Goal: Task Accomplishment & Management: Complete application form

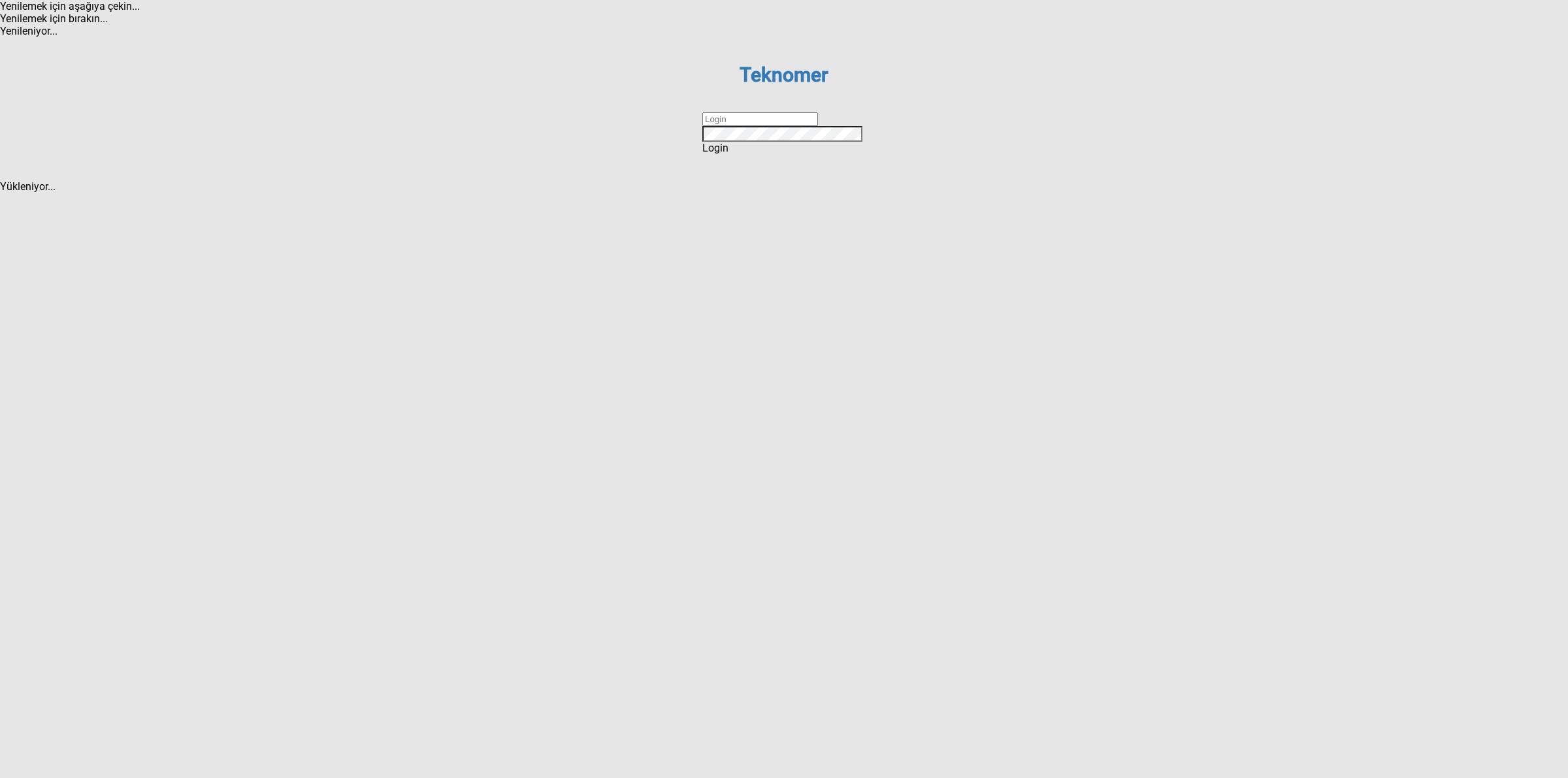
click at [782, 126] on input "text" at bounding box center [760, 120] width 115 height 14
type input "DİZEM"
click at [728, 154] on span "Login" at bounding box center [716, 148] width 26 height 12
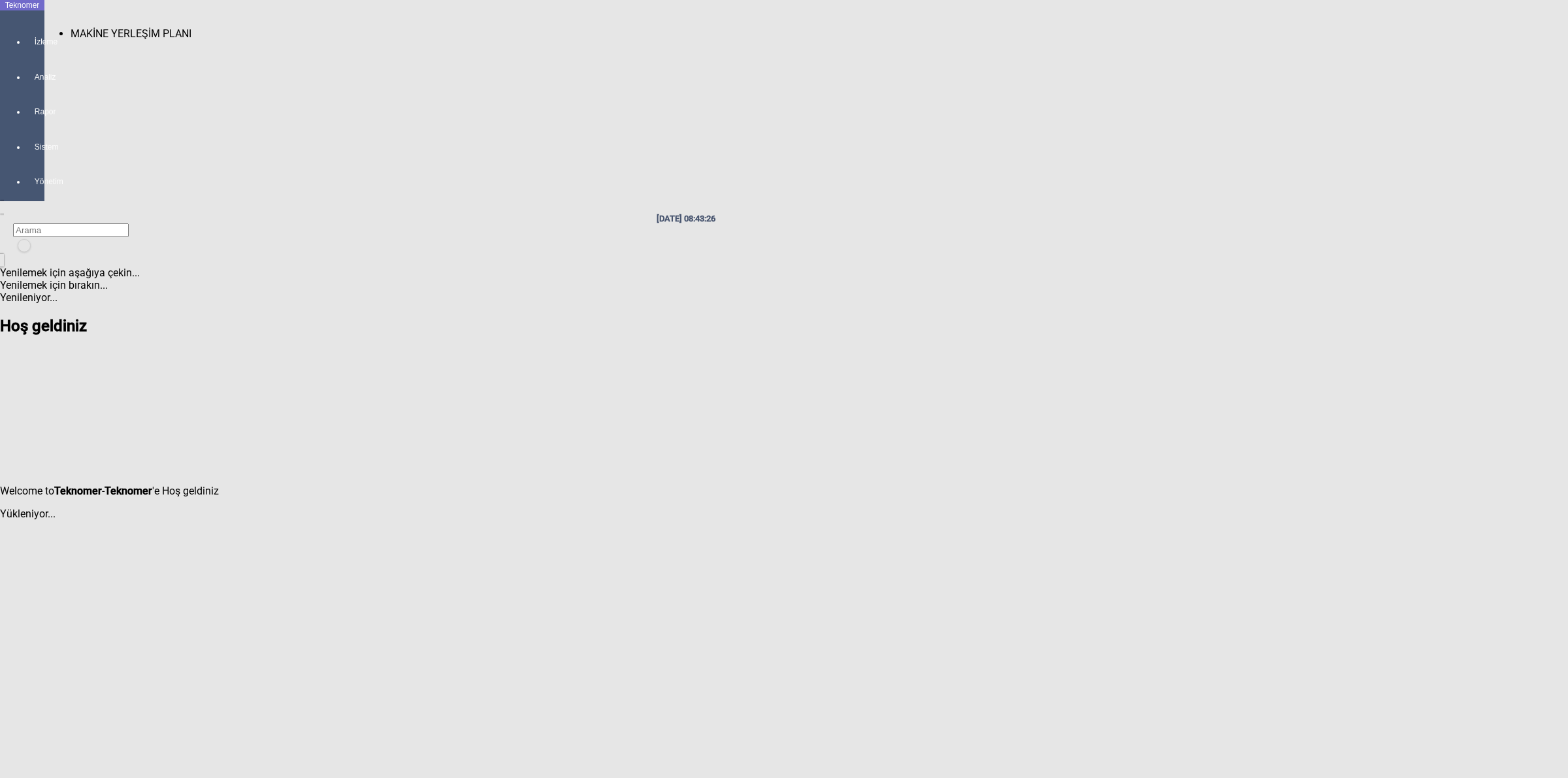
click at [26, 53] on div at bounding box center [34, 53] width 18 height 0
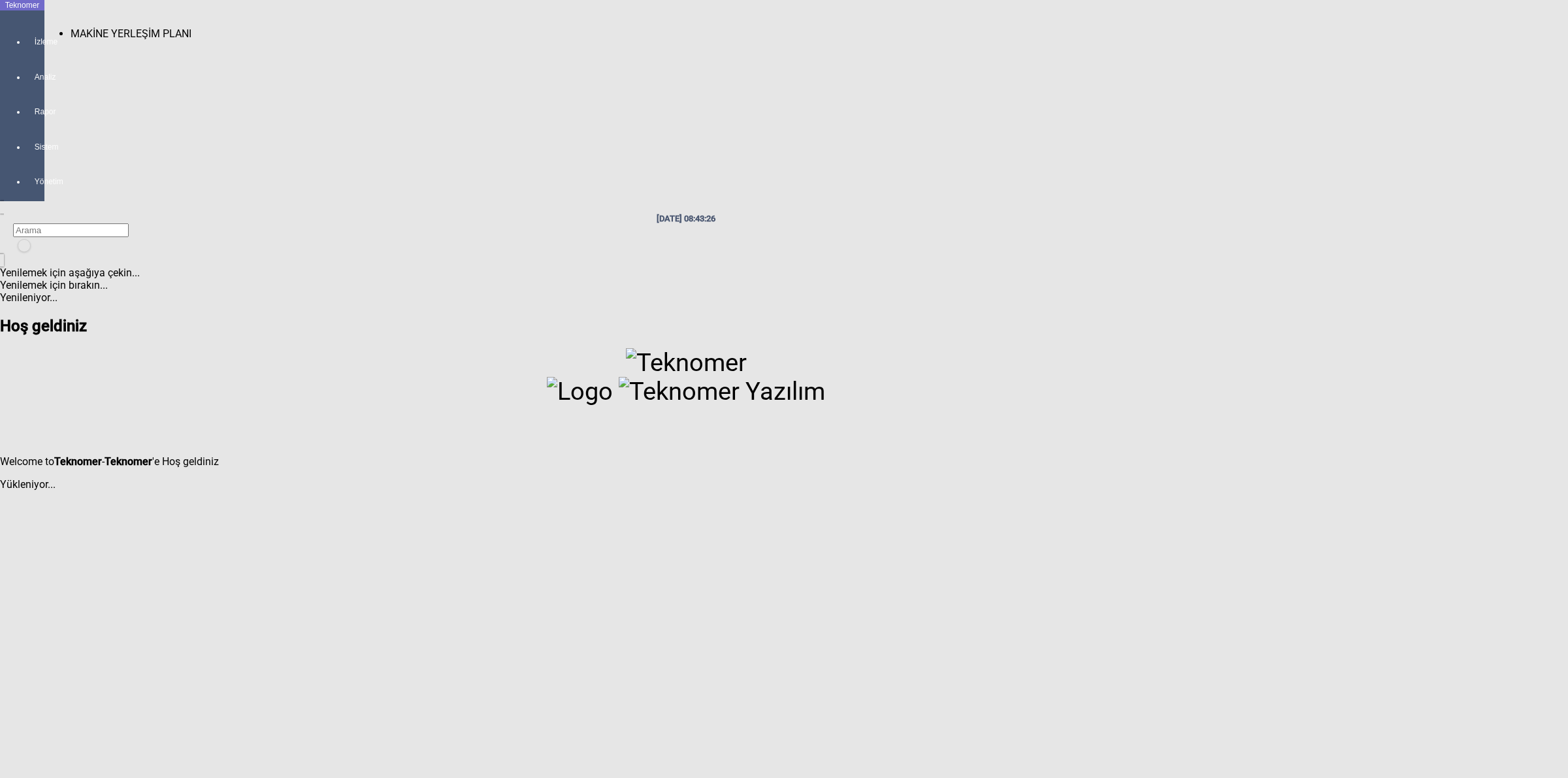
click at [90, 28] on span "MAKİNE YERLEŞİM PLANI" at bounding box center [131, 34] width 121 height 12
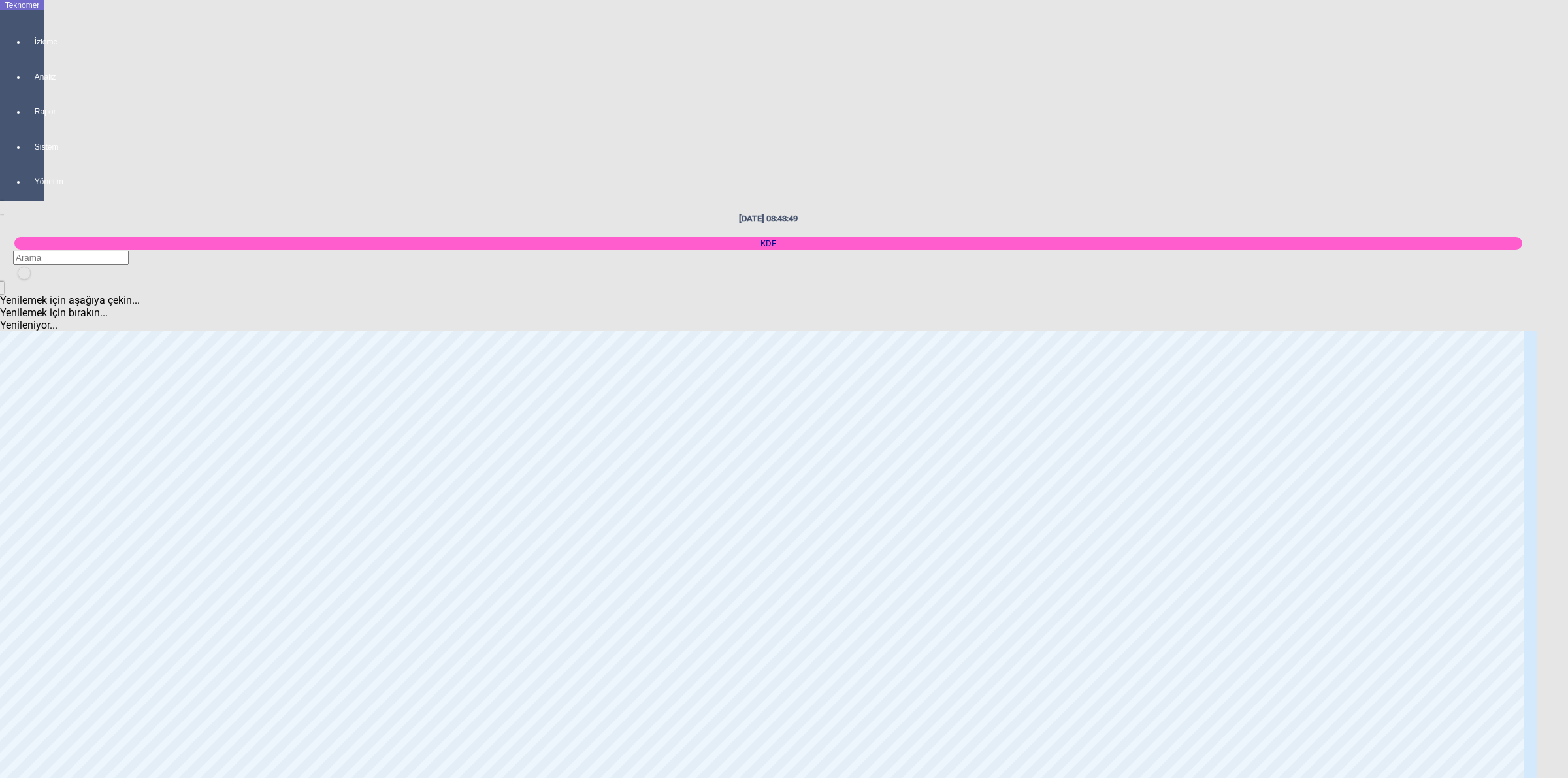
scroll to position [653, 0]
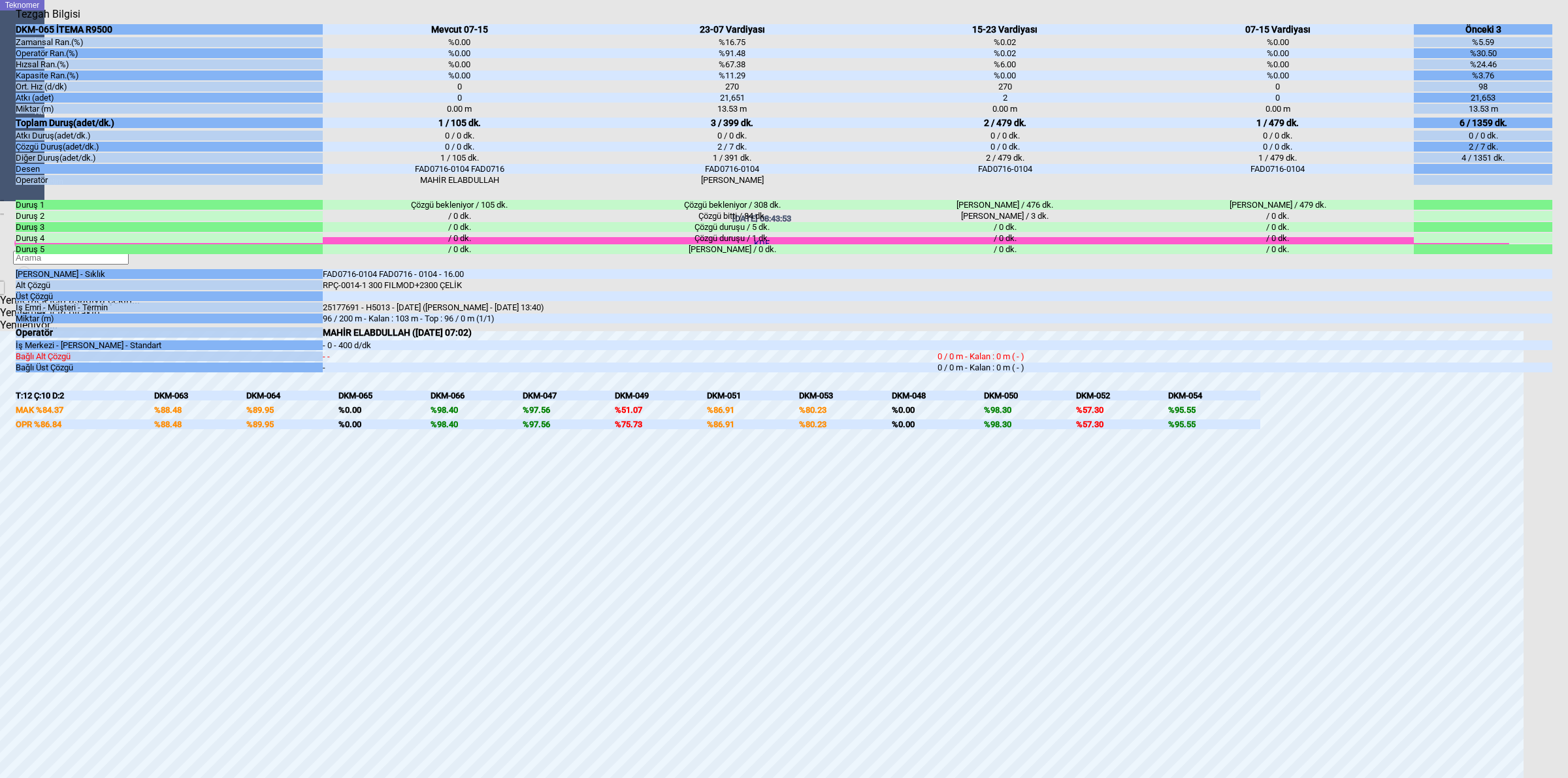
click at [1566, 481] on body "Teknomer İzleme Analiz Rapor Sistem Yönetim [DATE] 08:43:53 KDF Yenilemek için …" at bounding box center [784, 389] width 1568 height 778
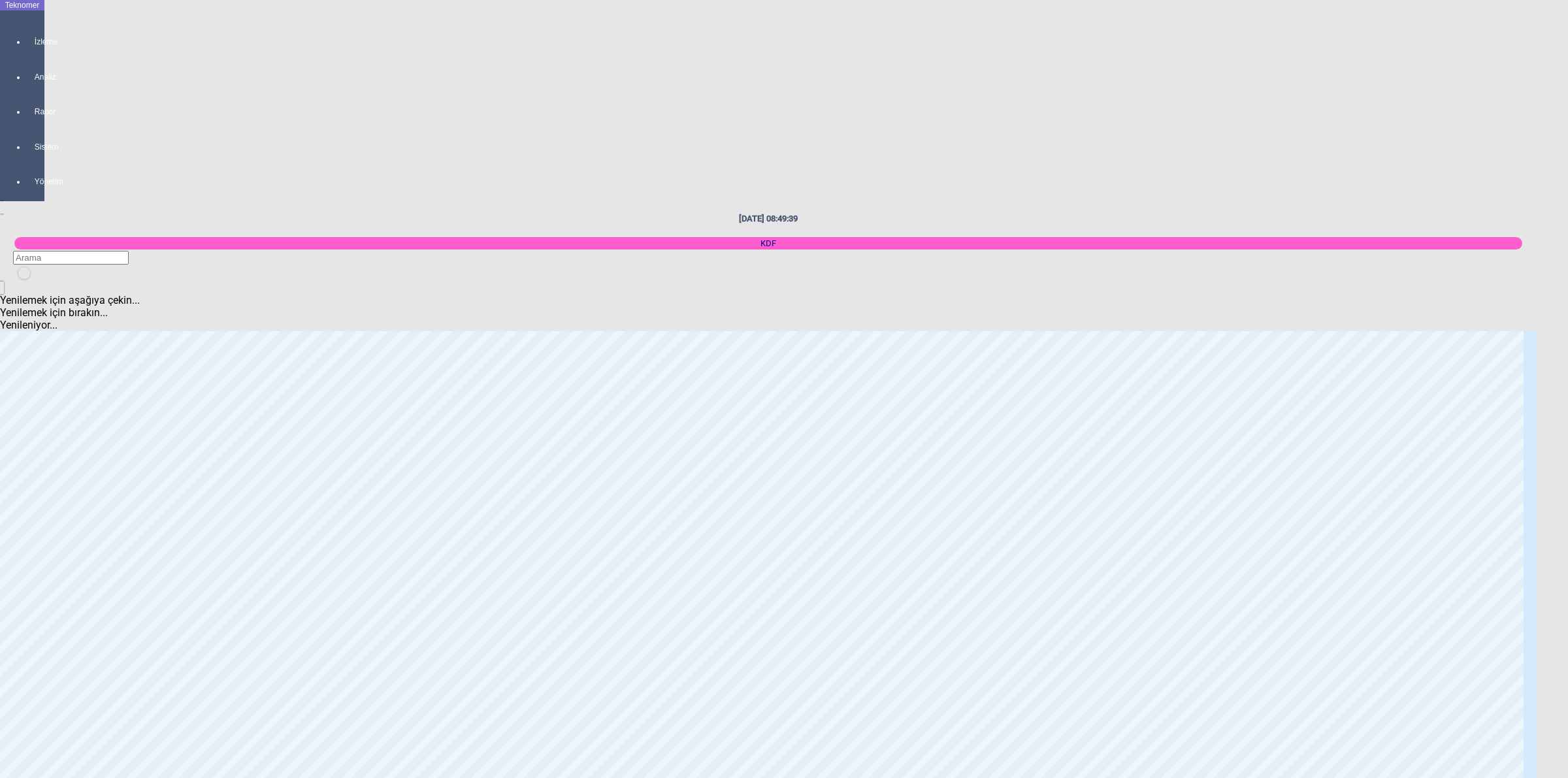
scroll to position [1061, 0]
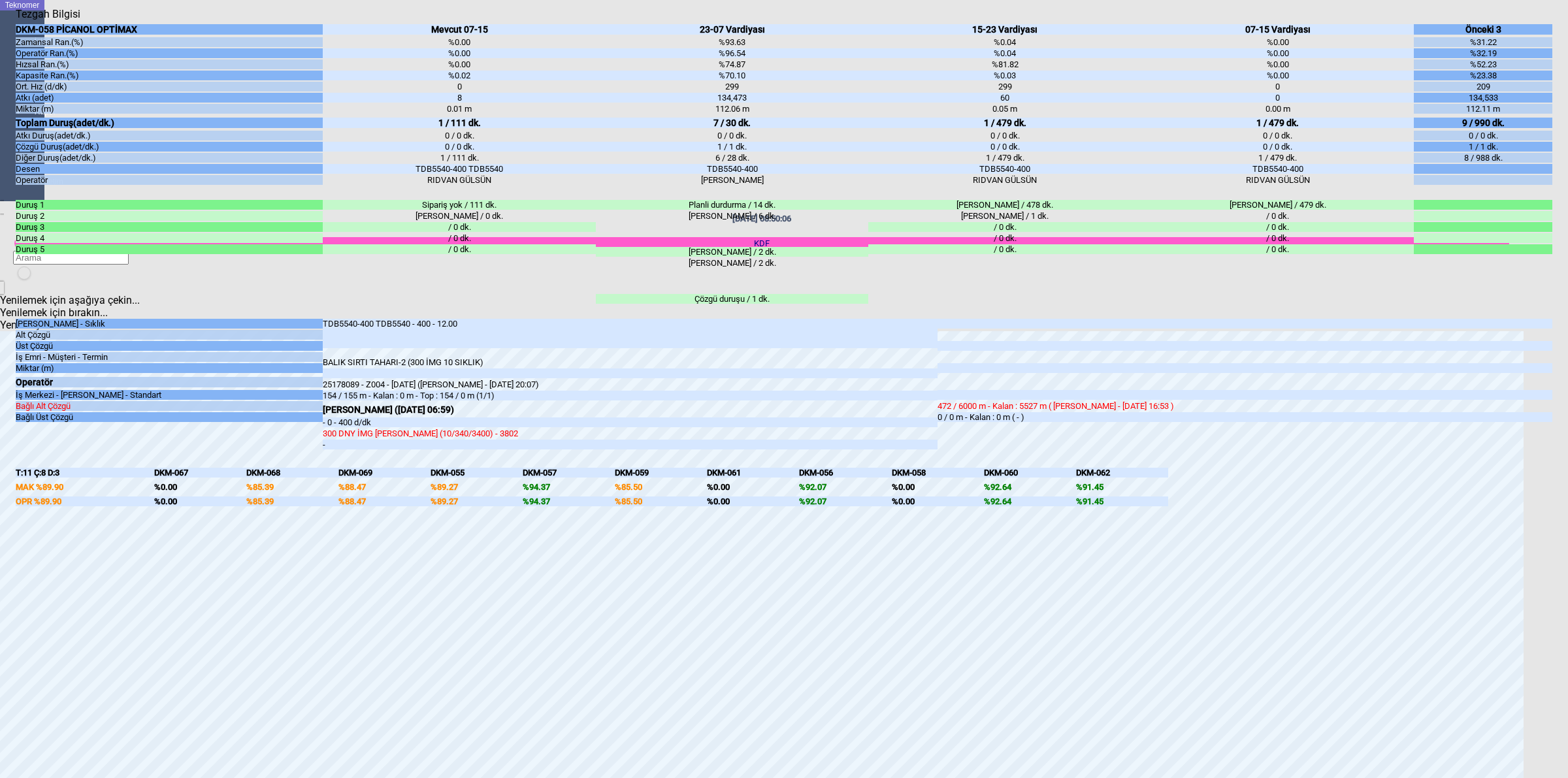
click at [1522, 378] on div at bounding box center [1245, 382] width 615 height 10
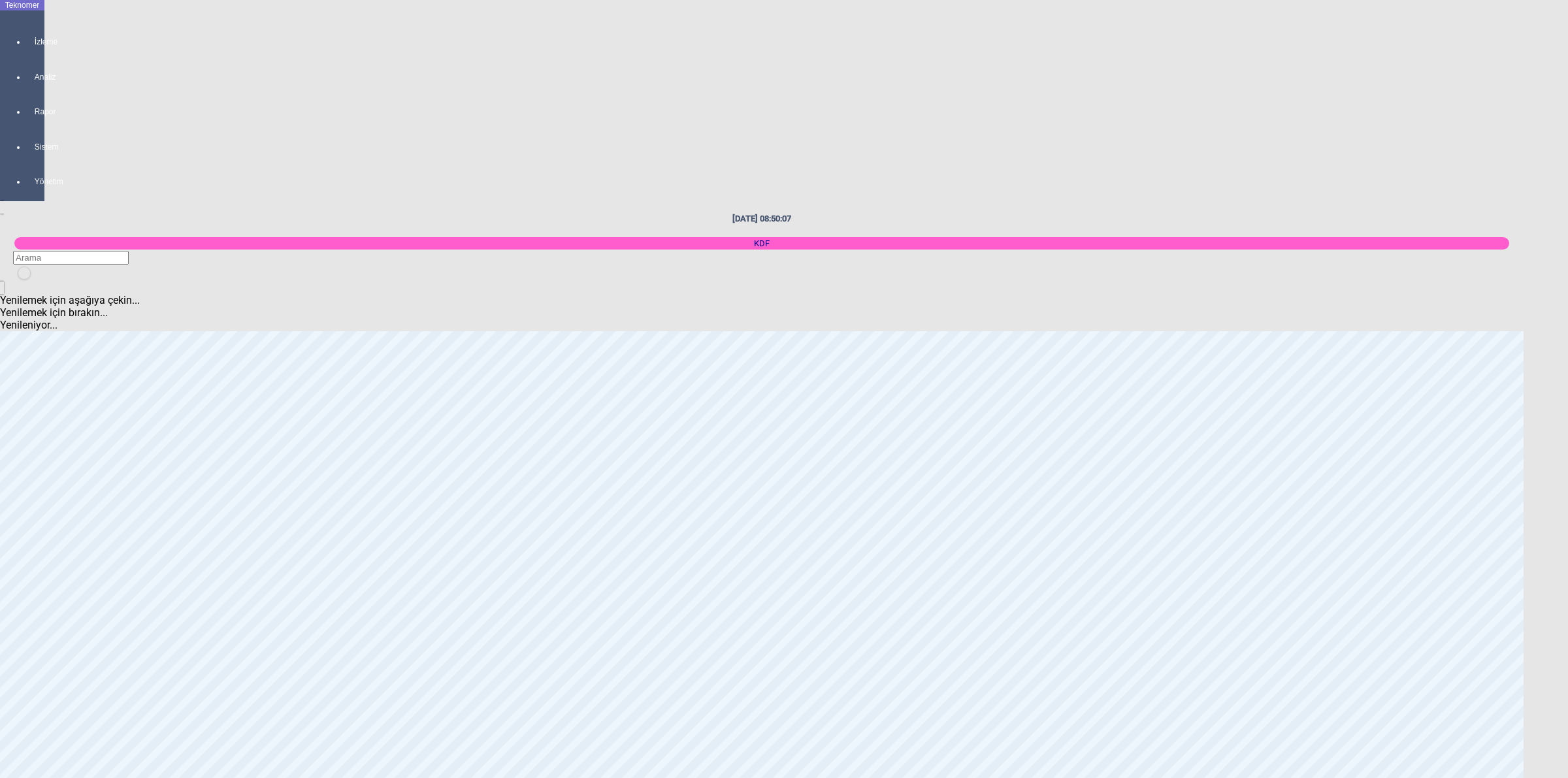
click at [1566, 348] on body "Teknomer İzleme Analiz Rapor Sistem Yönetim [DATE] 08:50:07 KDF Yenilemek için …" at bounding box center [784, 389] width 1568 height 778
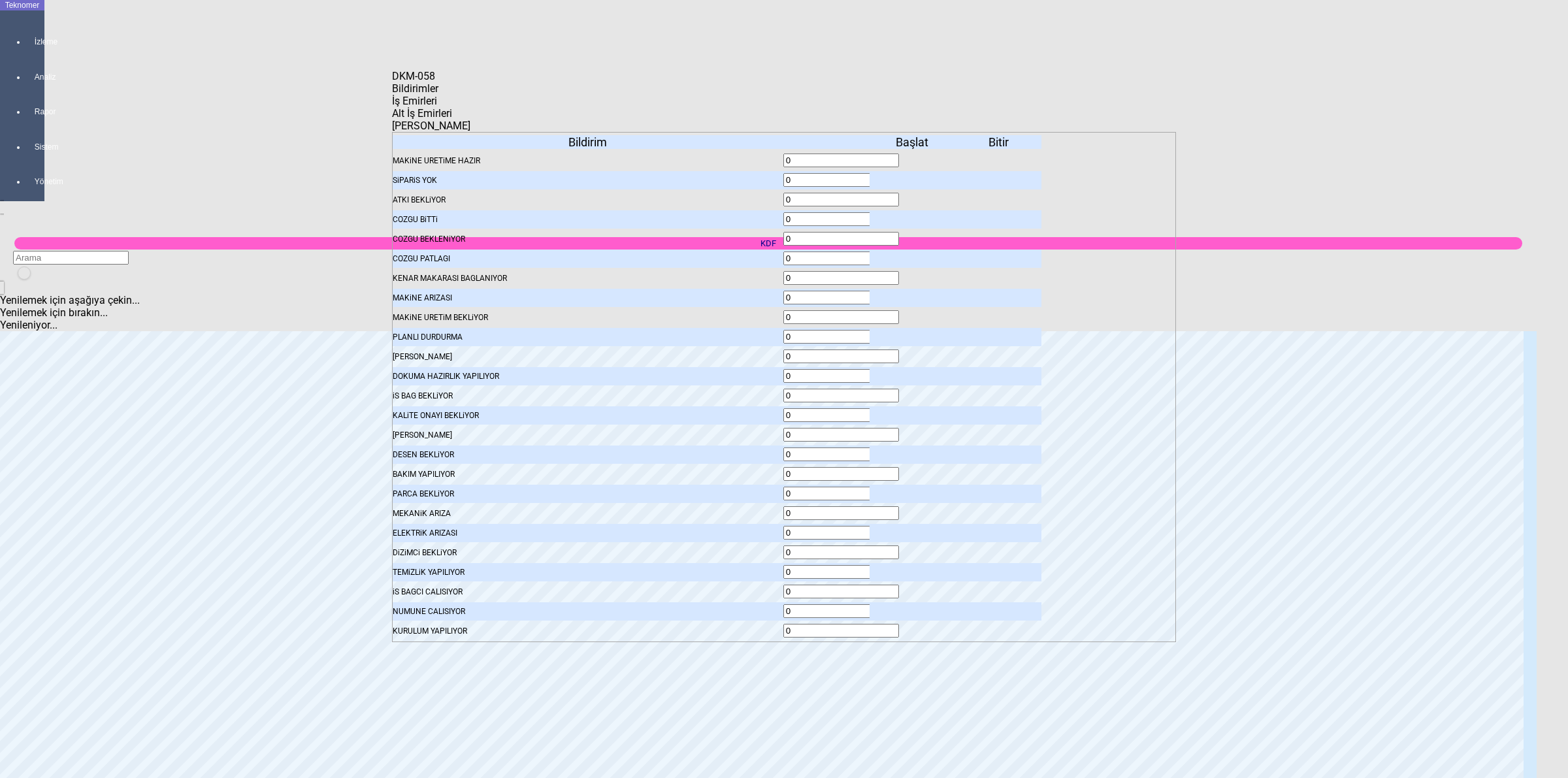
click at [437, 104] on span "İş Emirleri" at bounding box center [414, 101] width 45 height 12
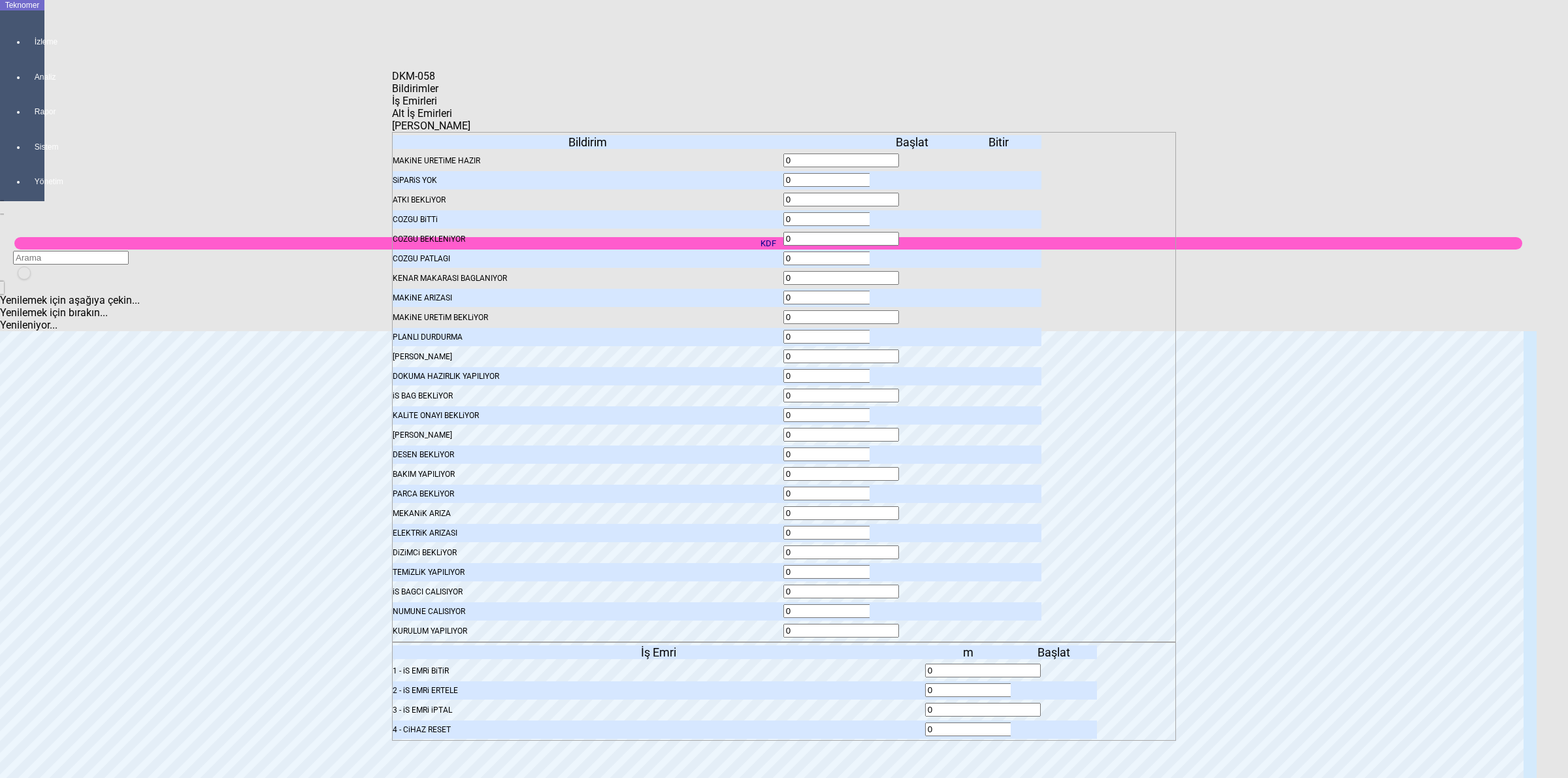
click at [1046, 662] on div at bounding box center [1054, 670] width 86 height 18
click at [1055, 666] on icon at bounding box center [1055, 670] width 0 height 9
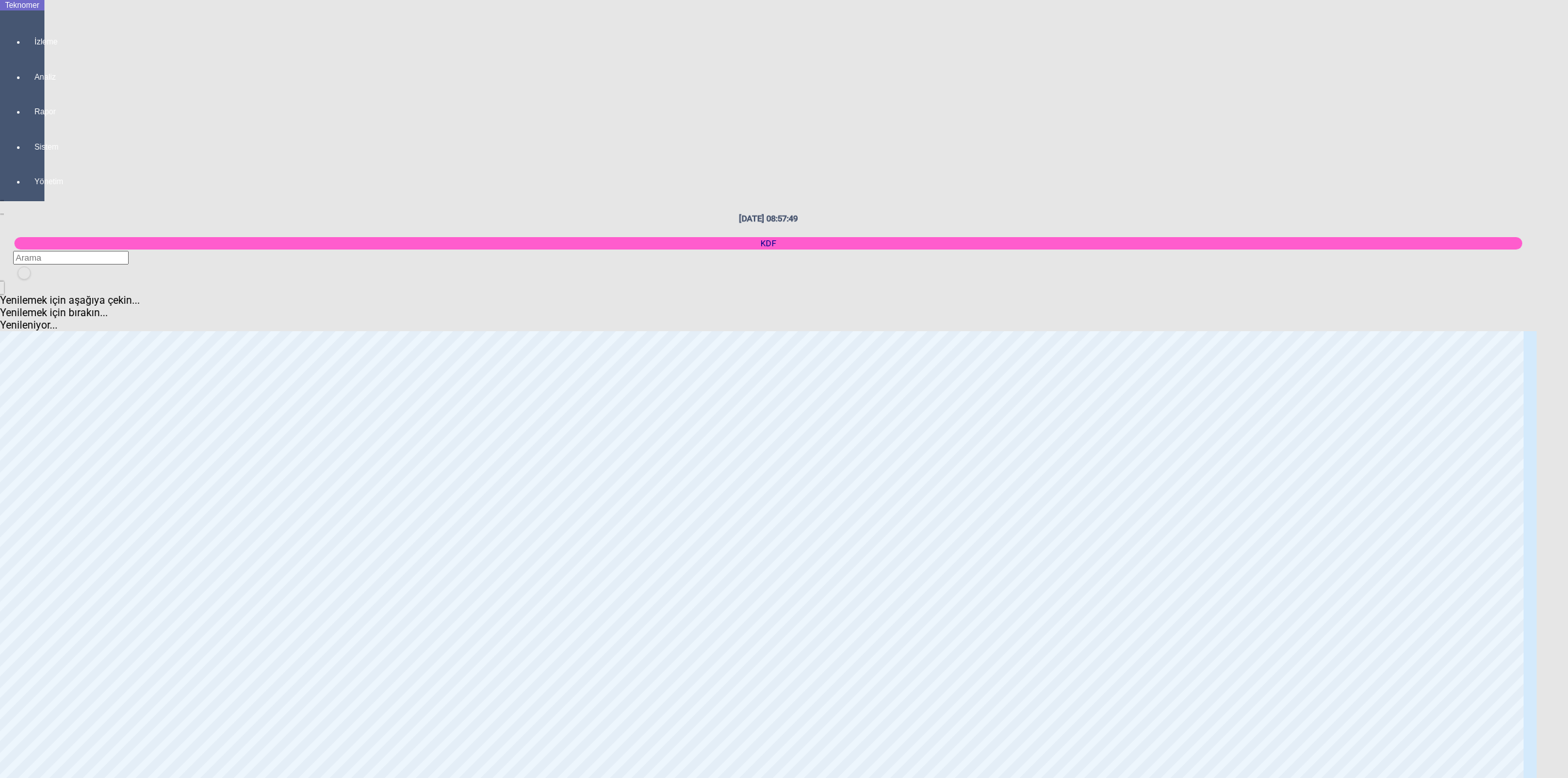
scroll to position [979, 0]
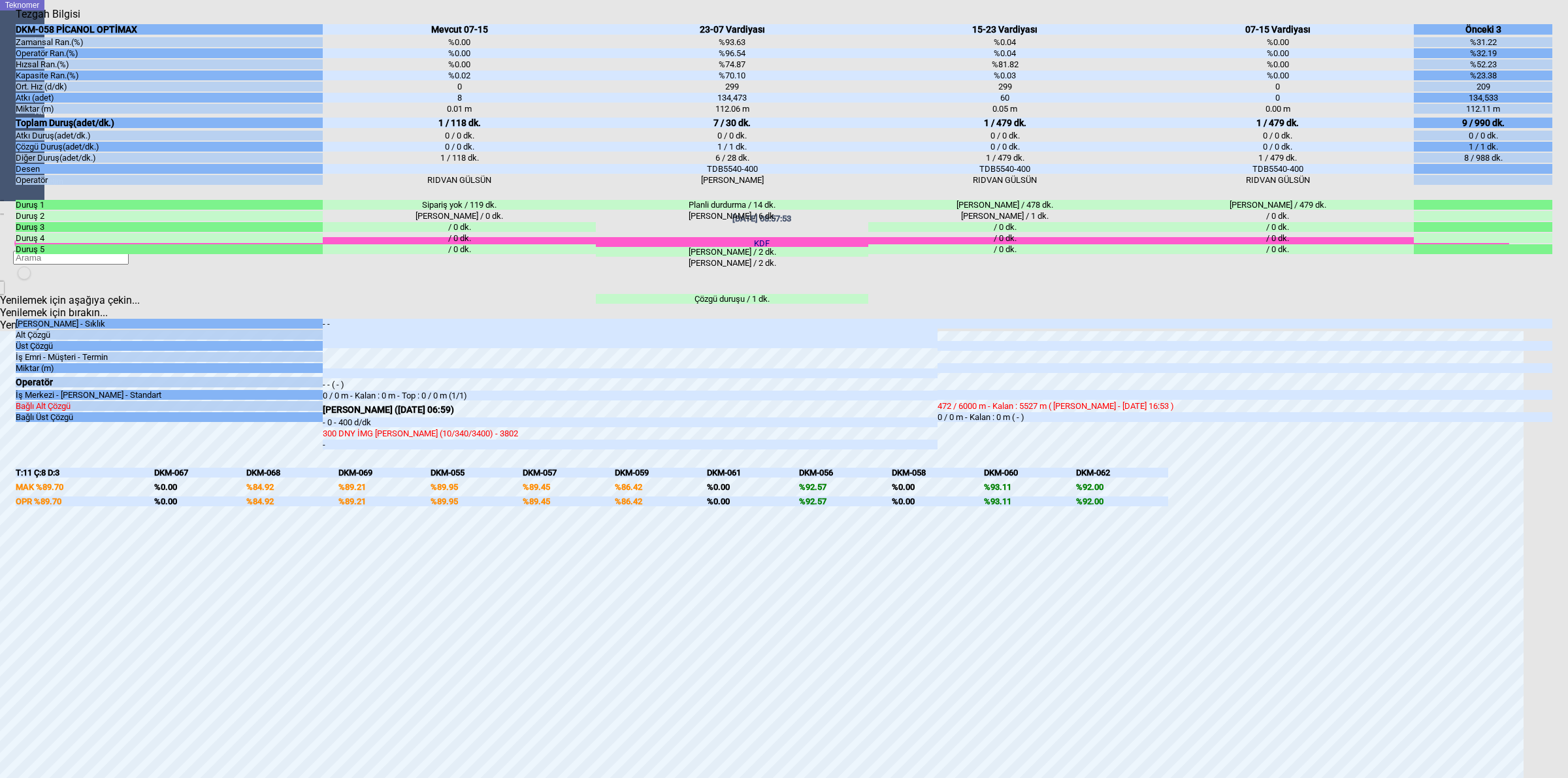
click at [1565, 389] on body "Teknomer İzleme Analiz Rapor Sistem Yönetim [DATE] 08:57:53 KDF Yenilemek için …" at bounding box center [784, 389] width 1568 height 778
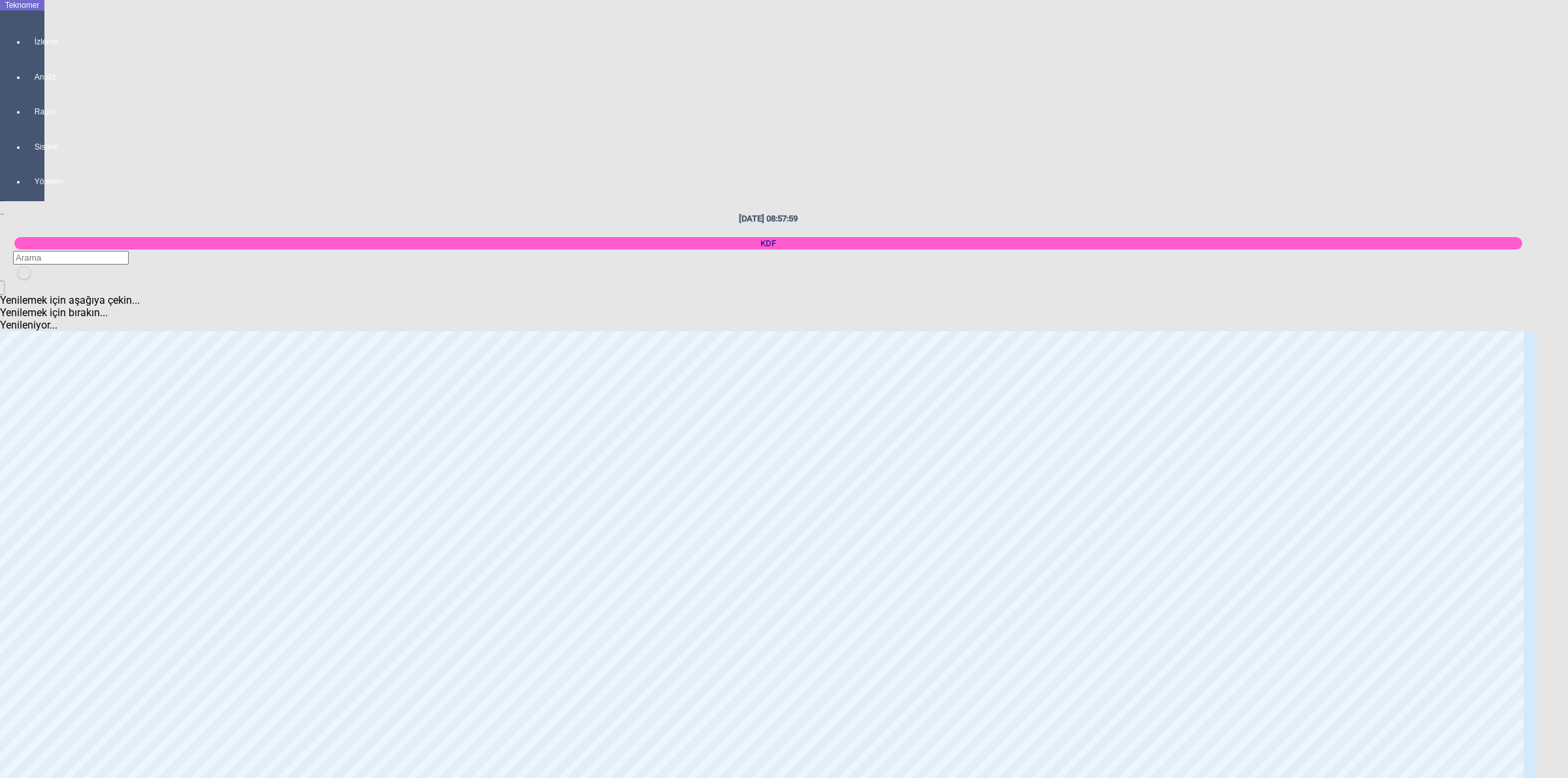
scroll to position [164, 0]
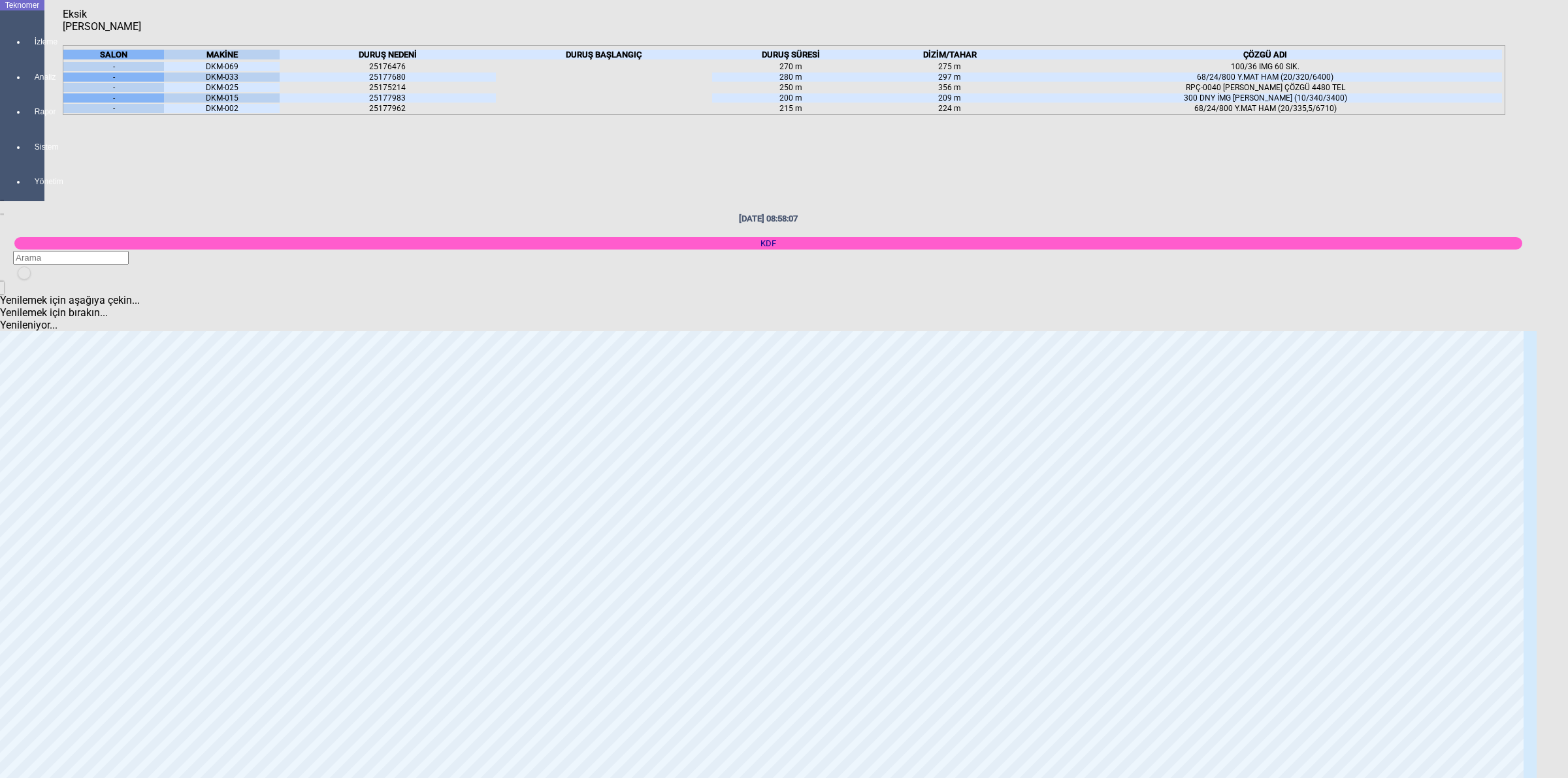
click at [238, 54] on icon at bounding box center [238, 54] width 0 height 9
click at [1559, 177] on body "Teknomer İzleme Analiz Rapor Sistem Yönetim [DATE] 09:23:49 KDF Yenilemek için …" at bounding box center [784, 389] width 1568 height 778
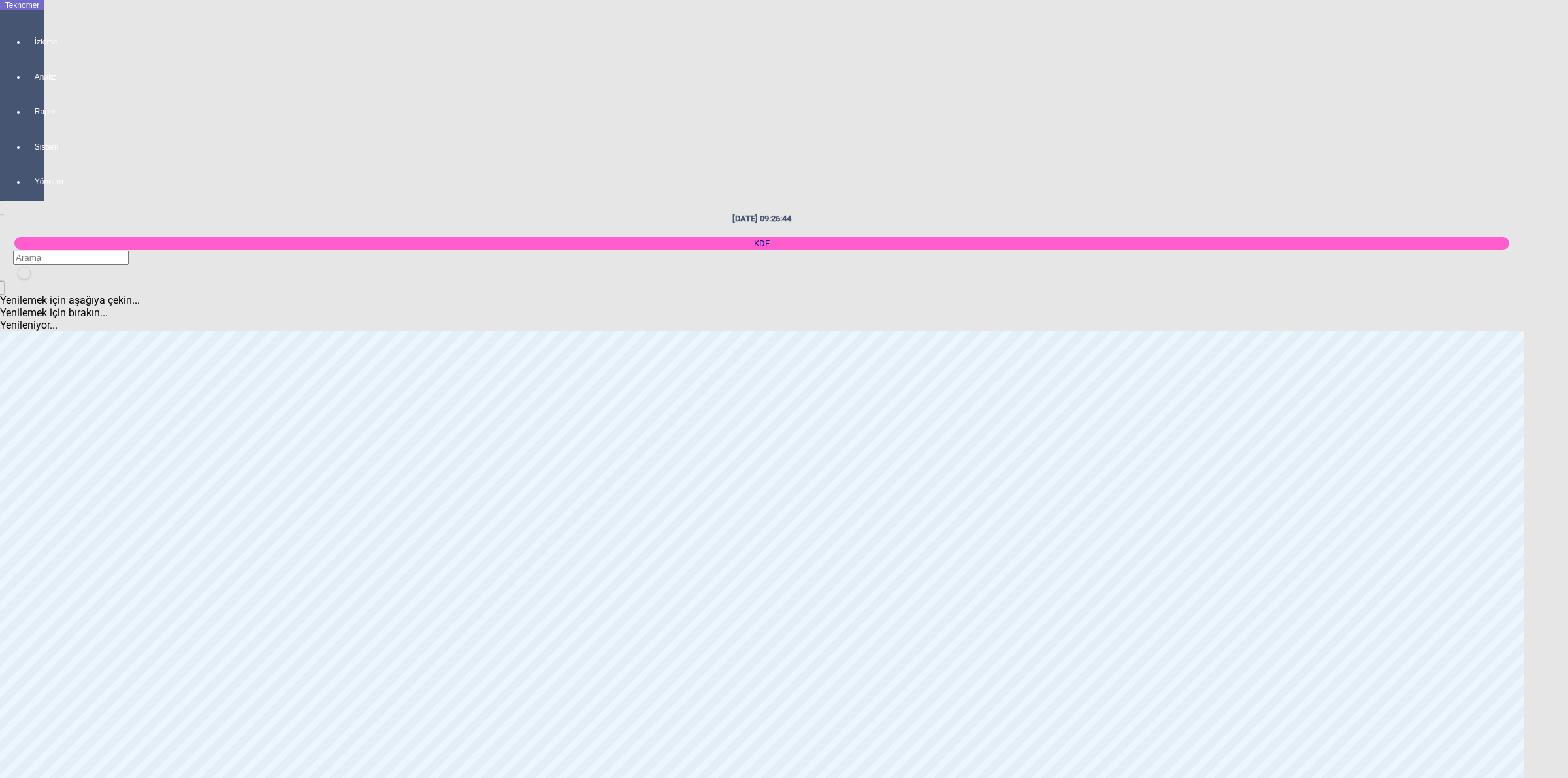
click at [1566, 379] on body "Teknomer İzleme Analiz Rapor Sistem Yönetim [DATE] 09:26:44 KDF Yenilemek için …" at bounding box center [784, 389] width 1568 height 778
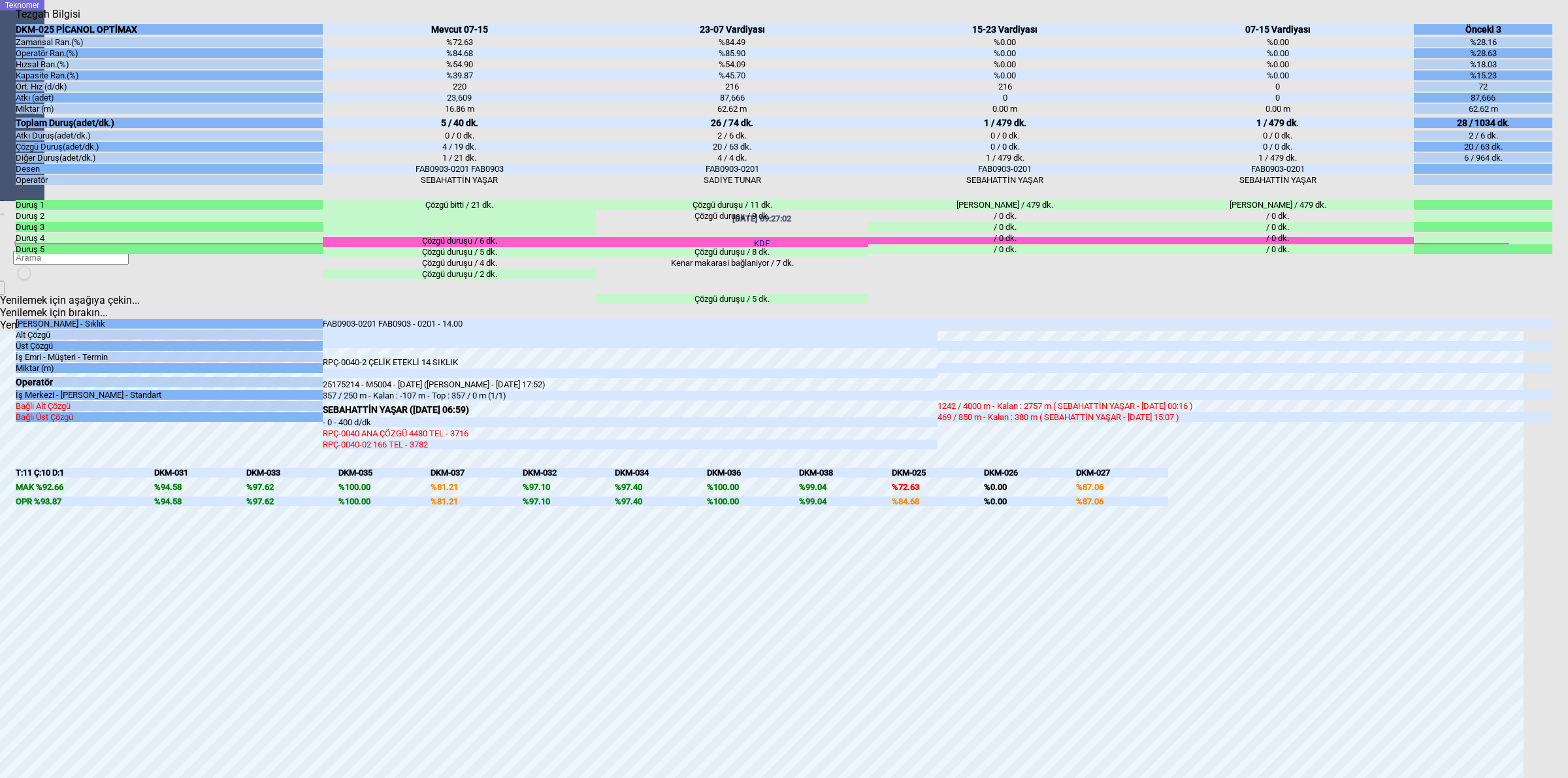
click at [1566, 297] on body "Teknomer İzleme Analiz Rapor Sistem Yönetim [DATE] 09:27:02 KDF Yenilemek için …" at bounding box center [784, 389] width 1568 height 778
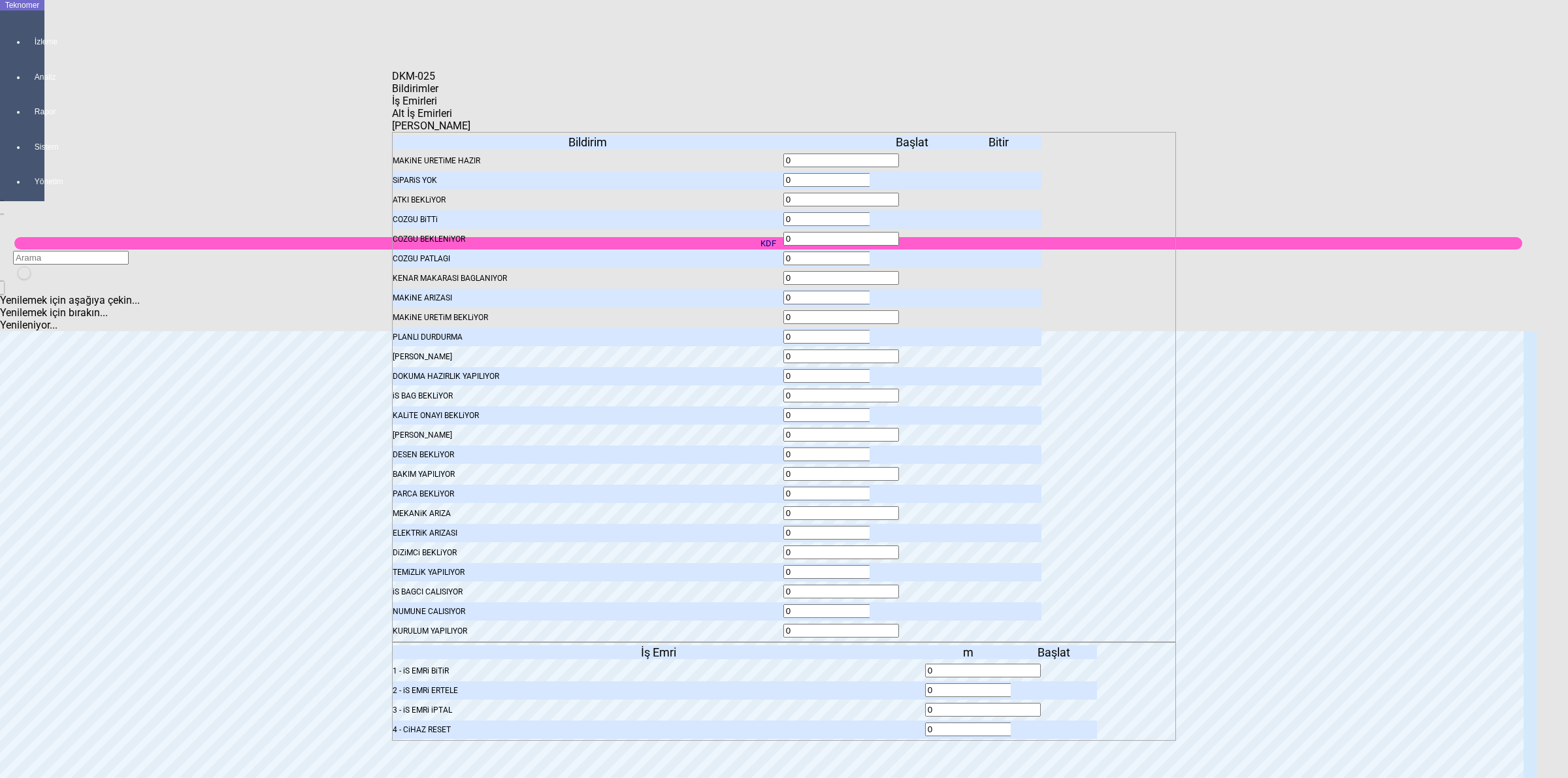
click at [1555, 396] on body "Teknomer İzleme Analiz Rapor Sistem Yönetim [DATE] 09:27:06 KDF Yenilemek için …" at bounding box center [784, 389] width 1568 height 778
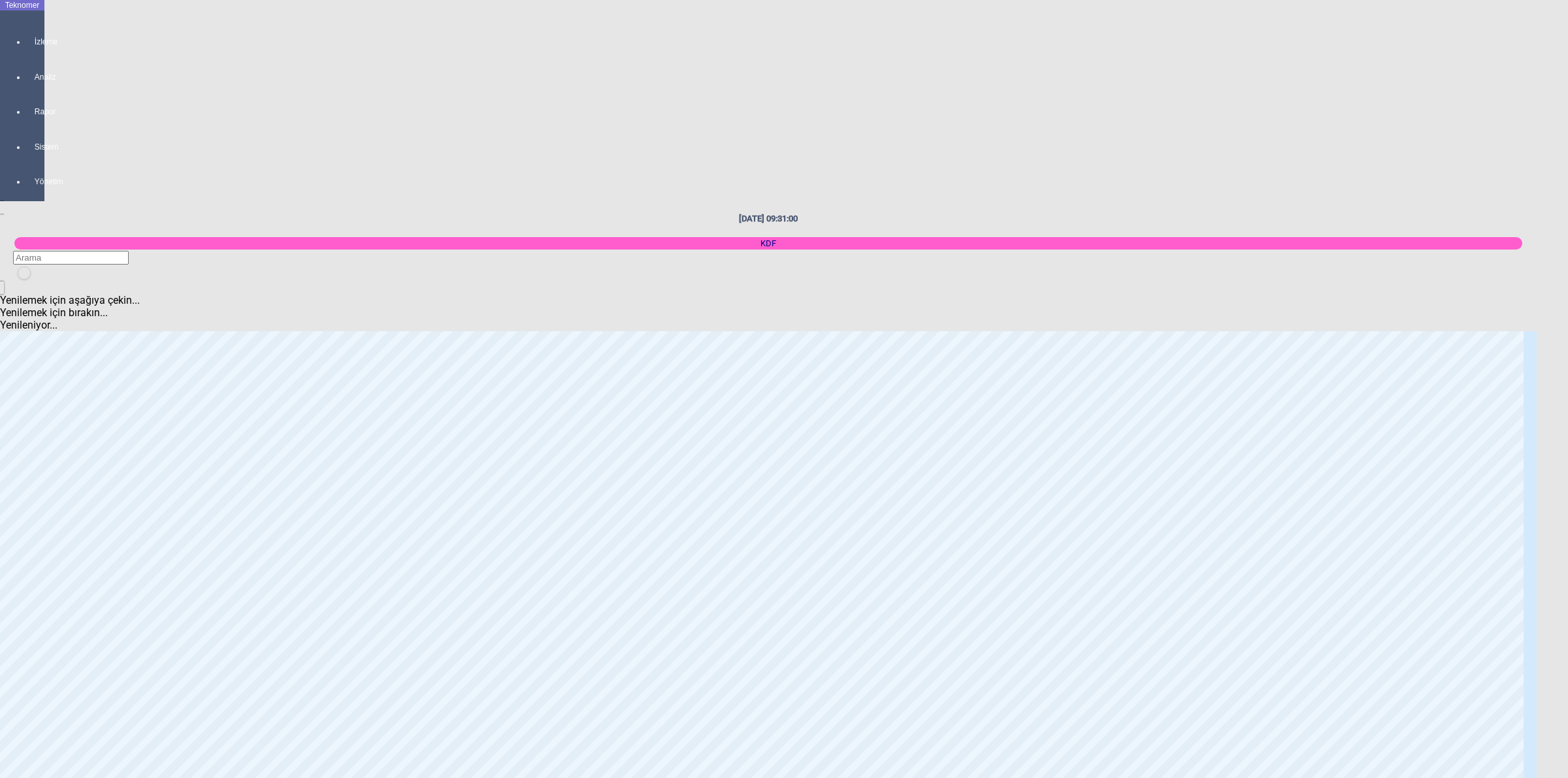
scroll to position [2367, 0]
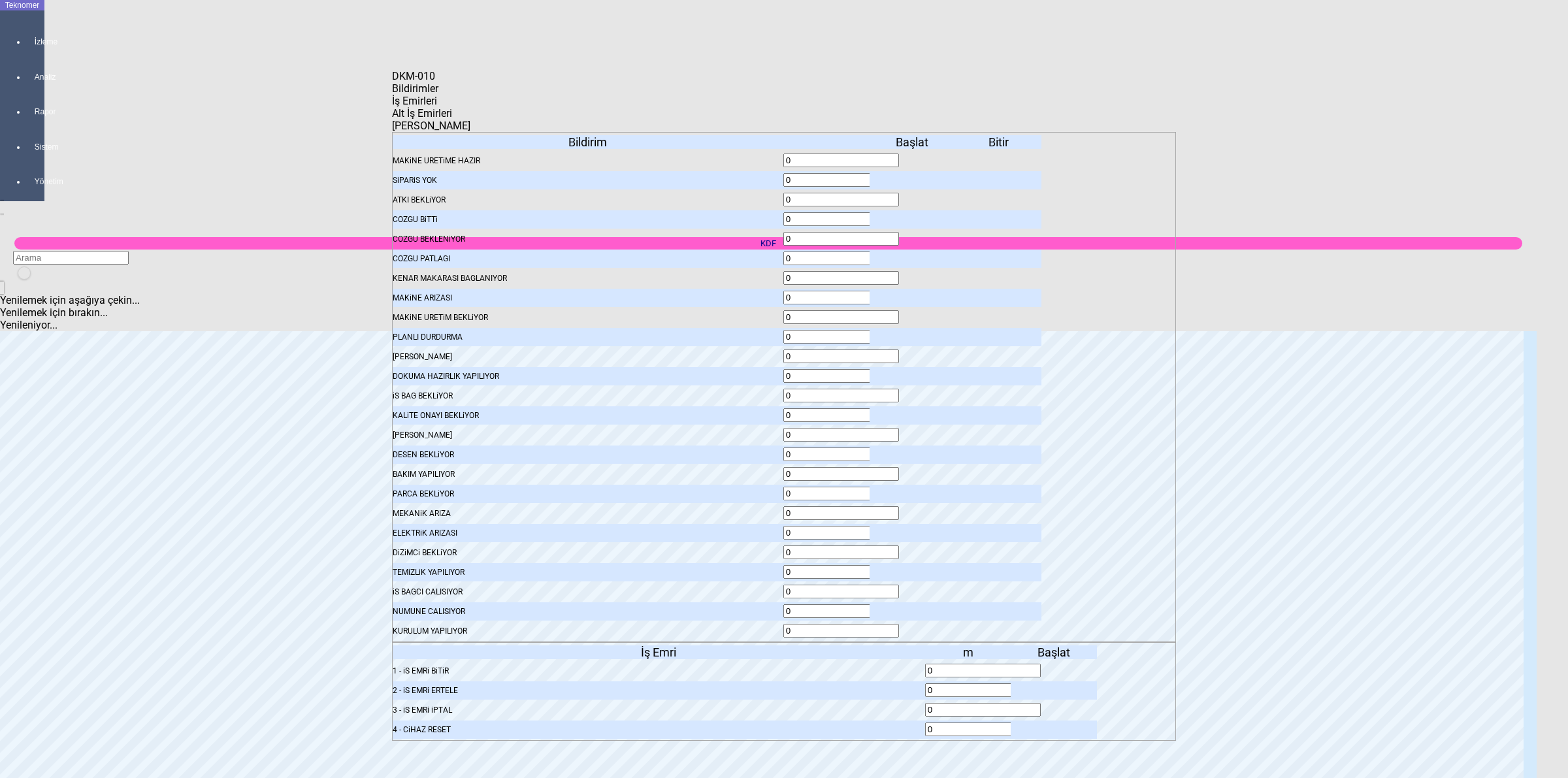
drag, startPoint x: 446, startPoint y: 108, endPoint x: 454, endPoint y: 104, distance: 8.9
click at [438, 95] on span "Bildirimler" at bounding box center [415, 89] width 46 height 12
click at [914, 176] on icon at bounding box center [914, 180] width 0 height 9
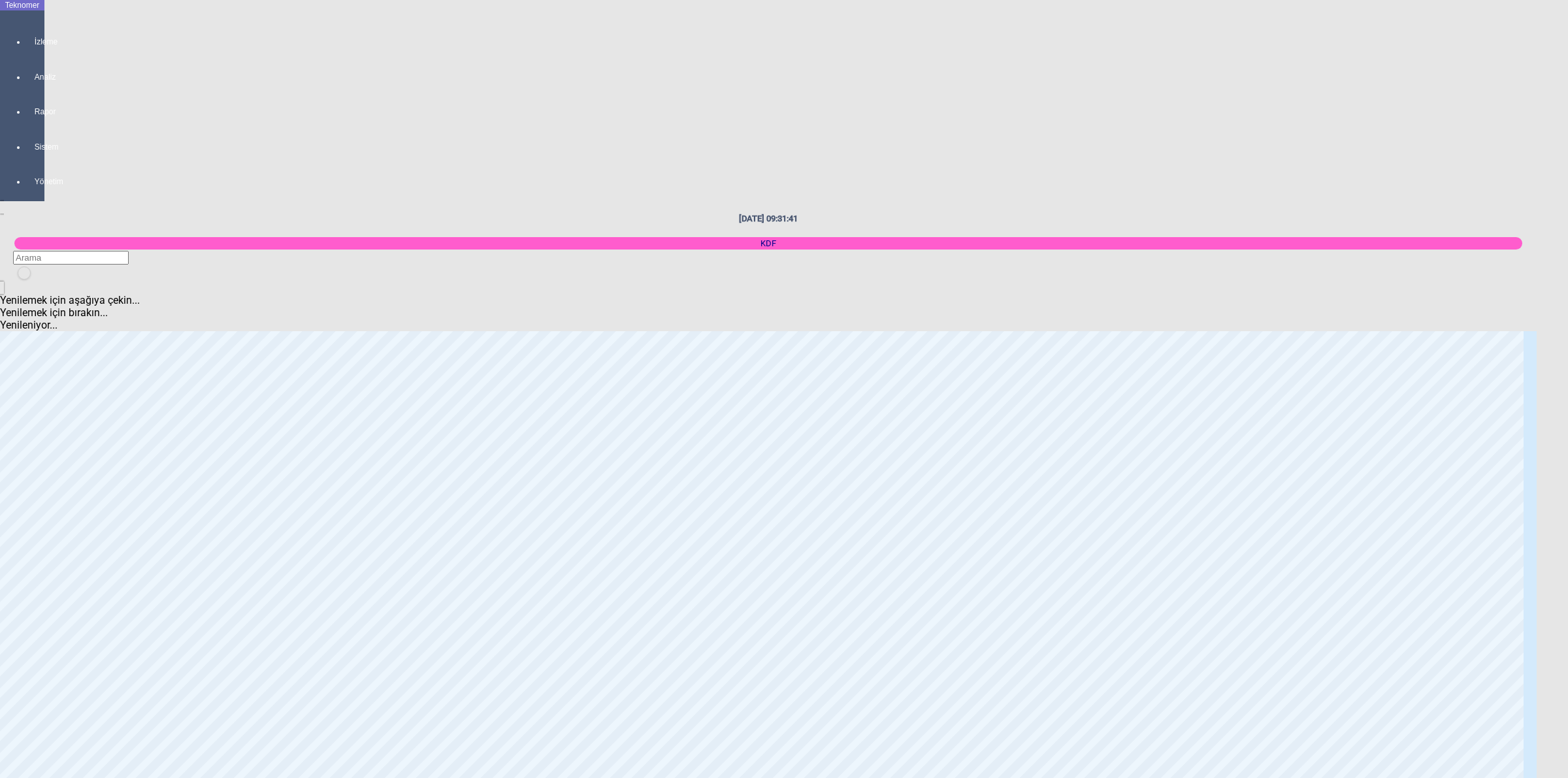
scroll to position [1691, 0]
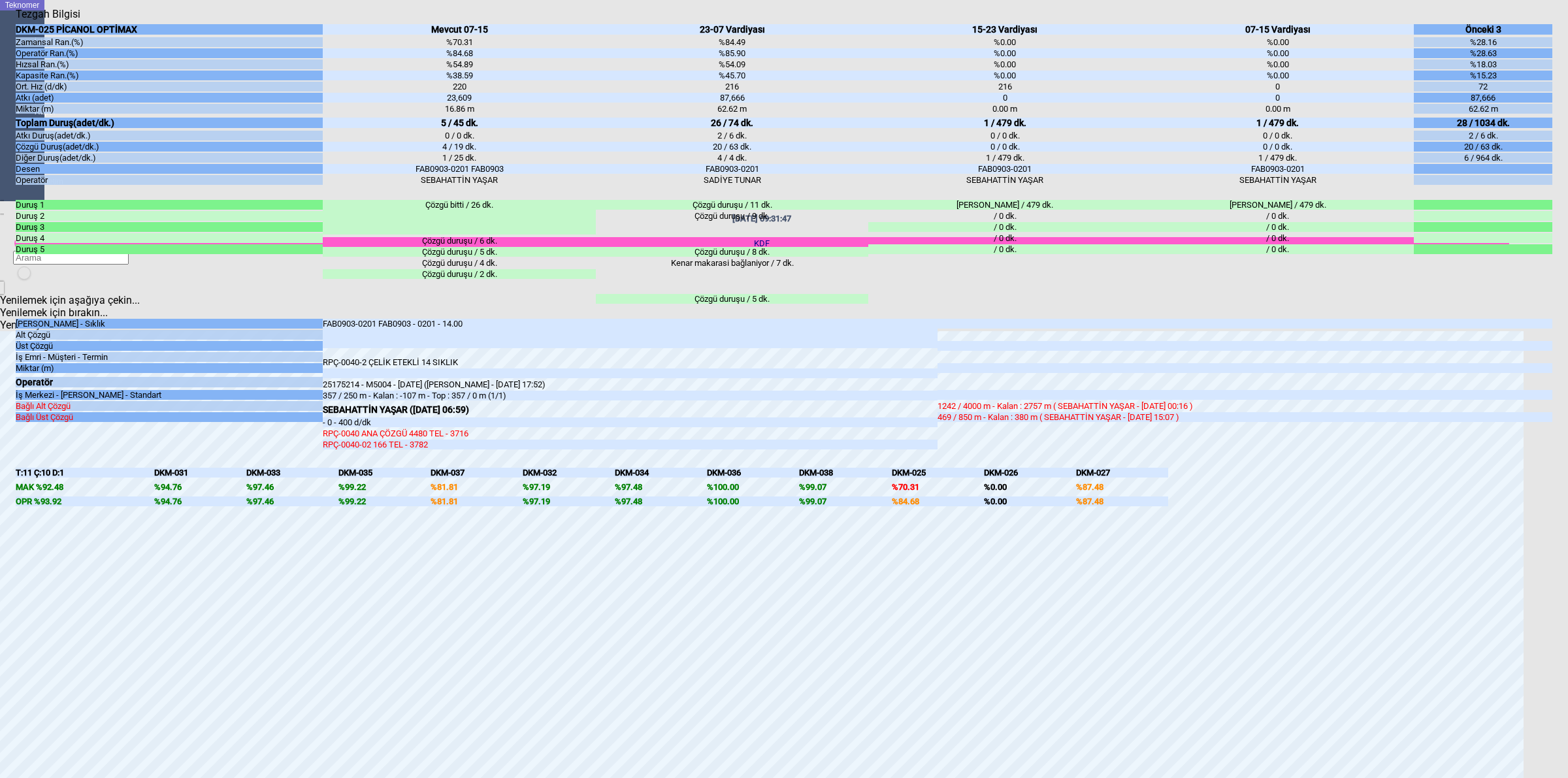
click at [1566, 366] on body "Teknomer İzleme Analiz Rapor Sistem Yönetim [DATE] 09:31:47 KDF Yenilemek için …" at bounding box center [784, 389] width 1568 height 778
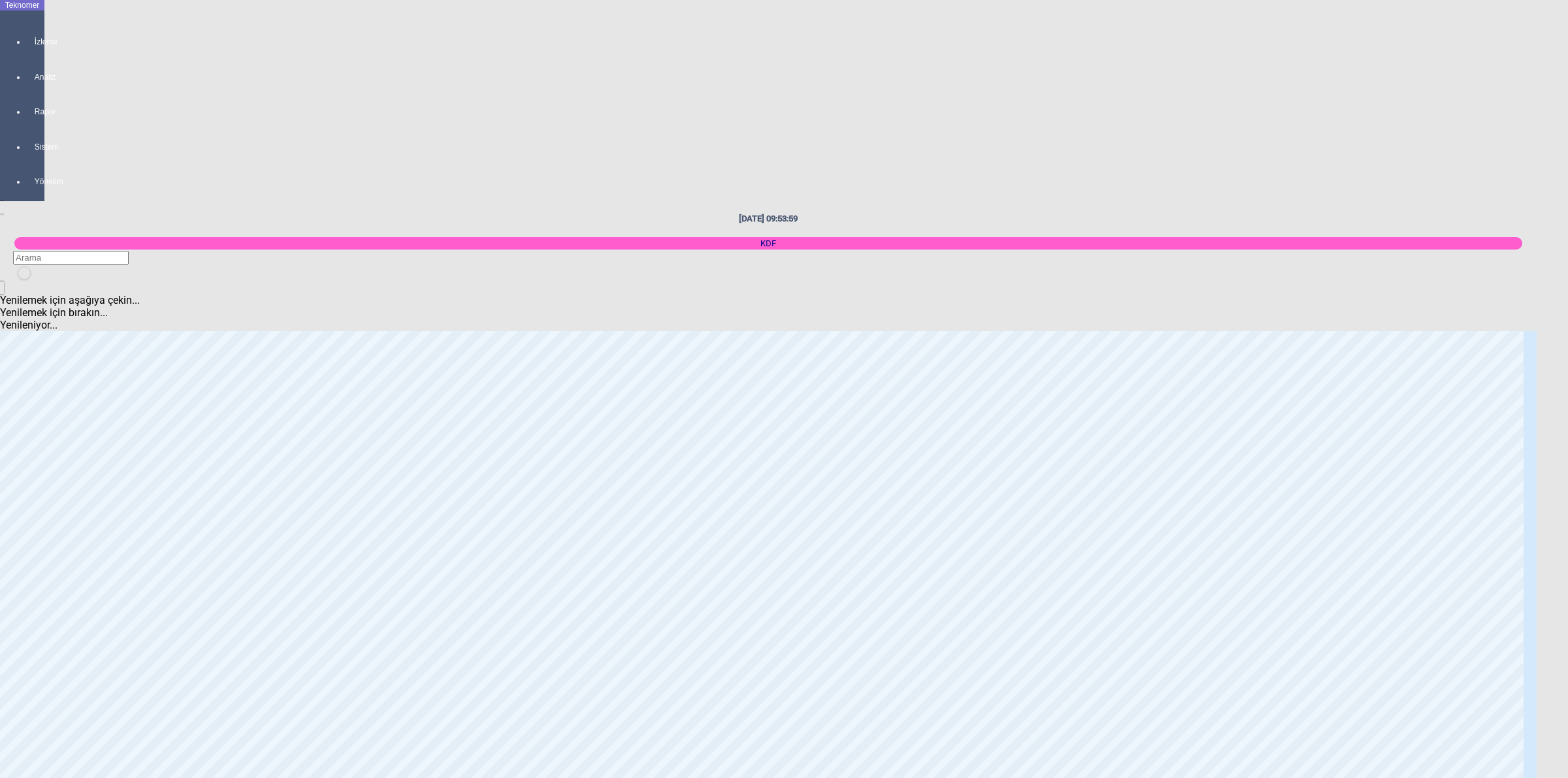
scroll to position [1551, 0]
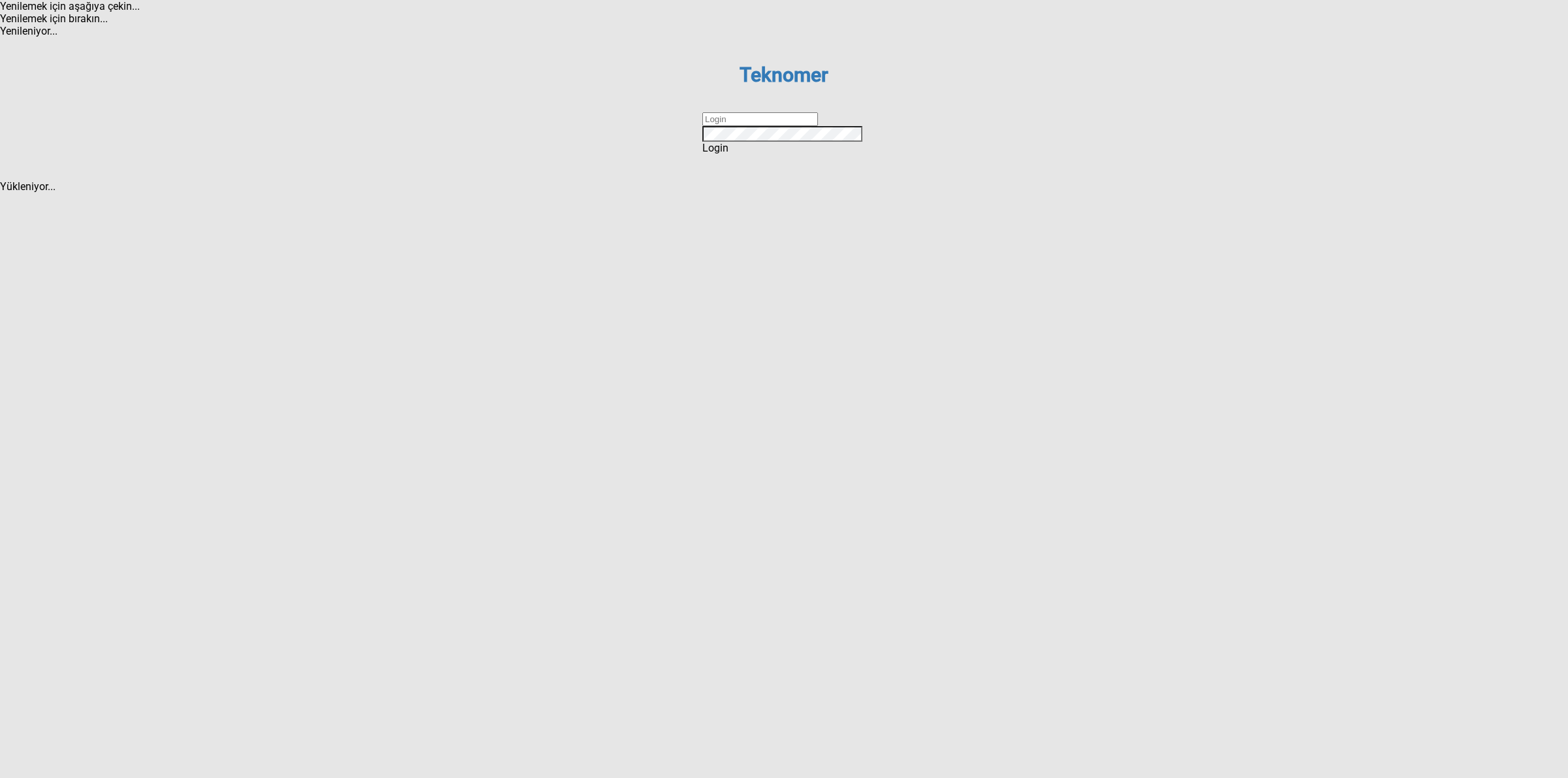
drag, startPoint x: 743, startPoint y: 388, endPoint x: 749, endPoint y: 398, distance: 11.7
click at [743, 126] on input "text" at bounding box center [760, 120] width 115 height 14
type input "DİZEM"
click at [768, 154] on div "Login" at bounding box center [784, 148] width 164 height 12
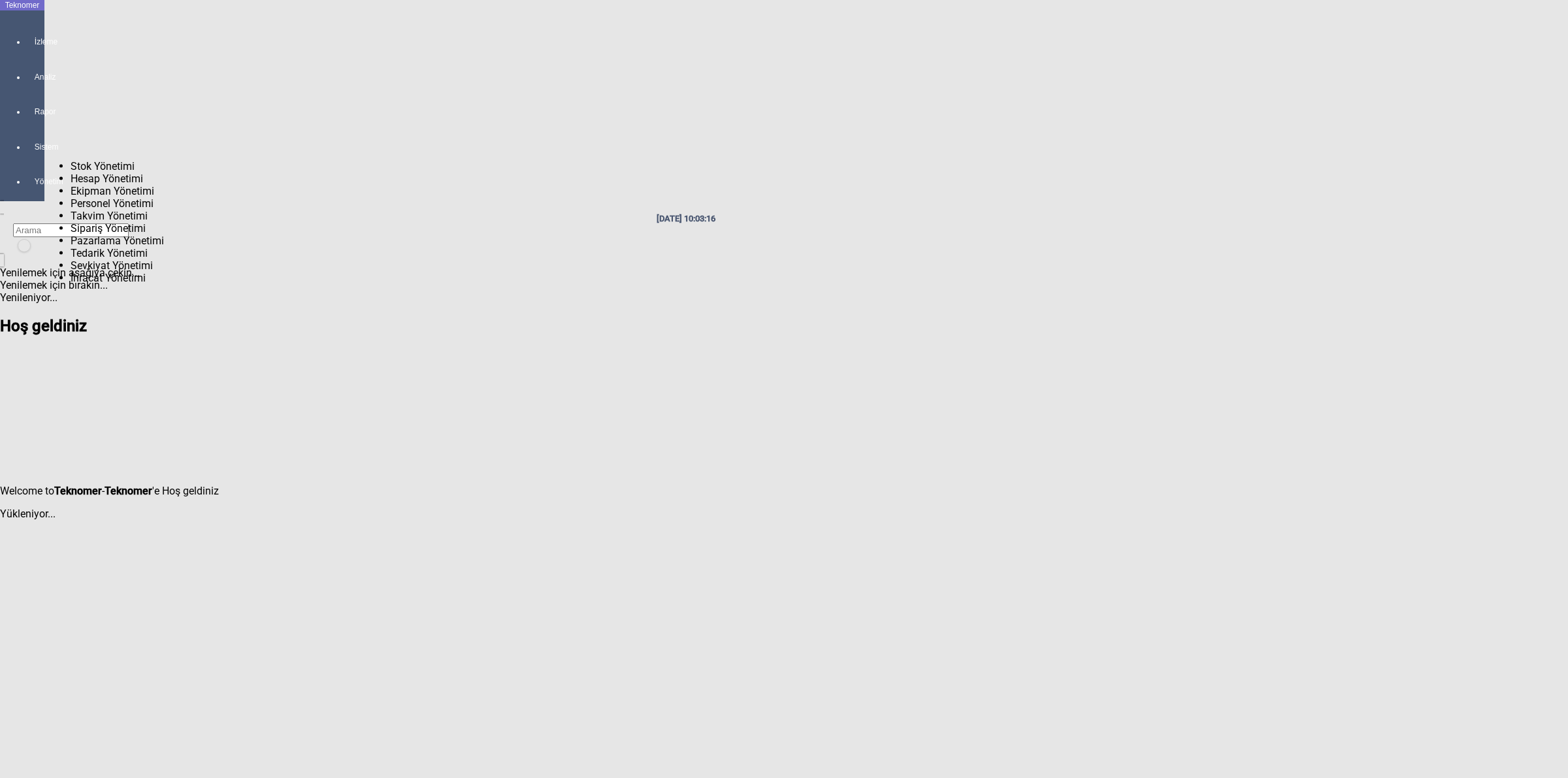
click at [26, 158] on div "Sistem" at bounding box center [34, 140] width 18 height 35
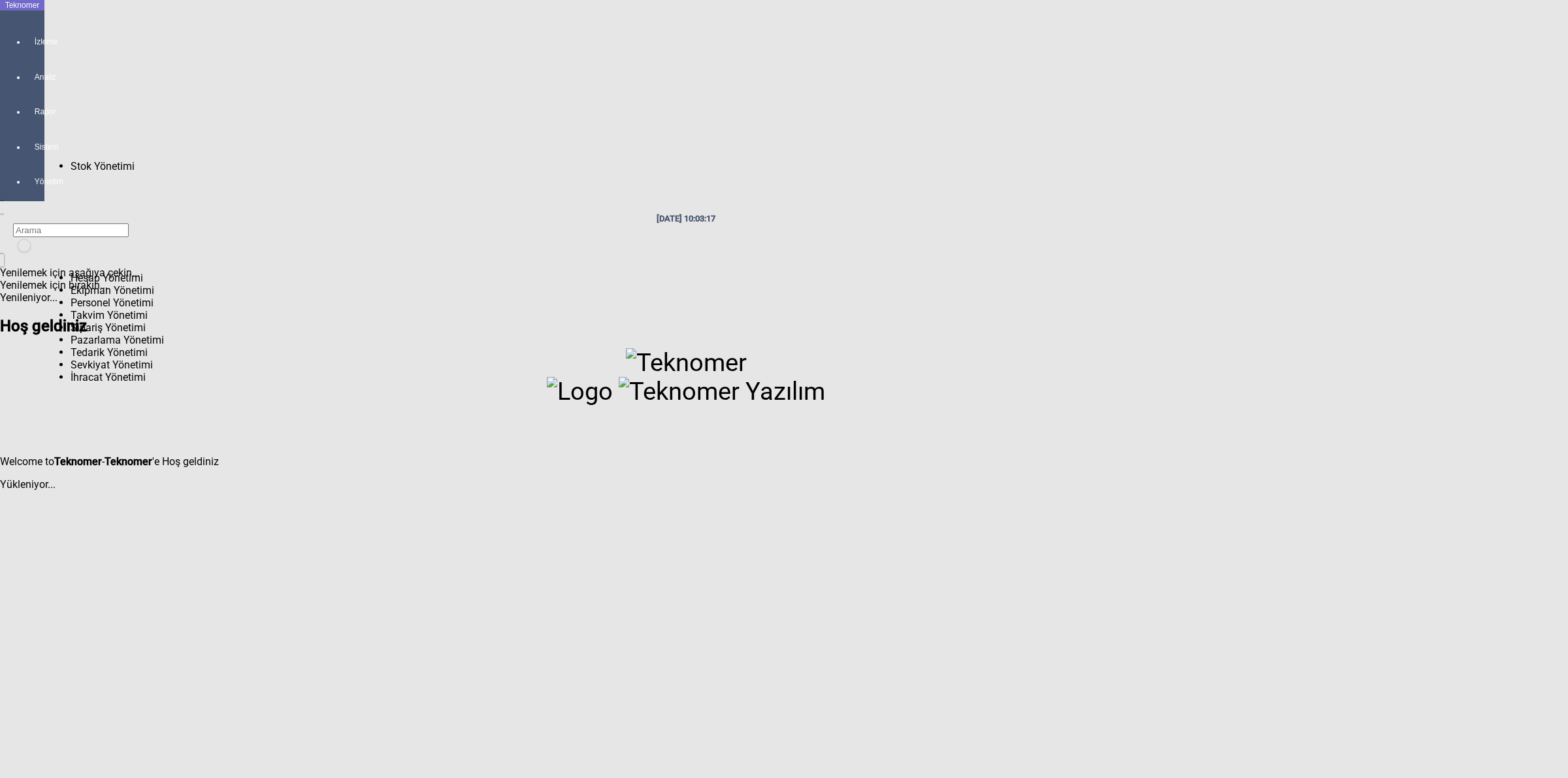
click at [26, 158] on div at bounding box center [34, 158] width 18 height 0
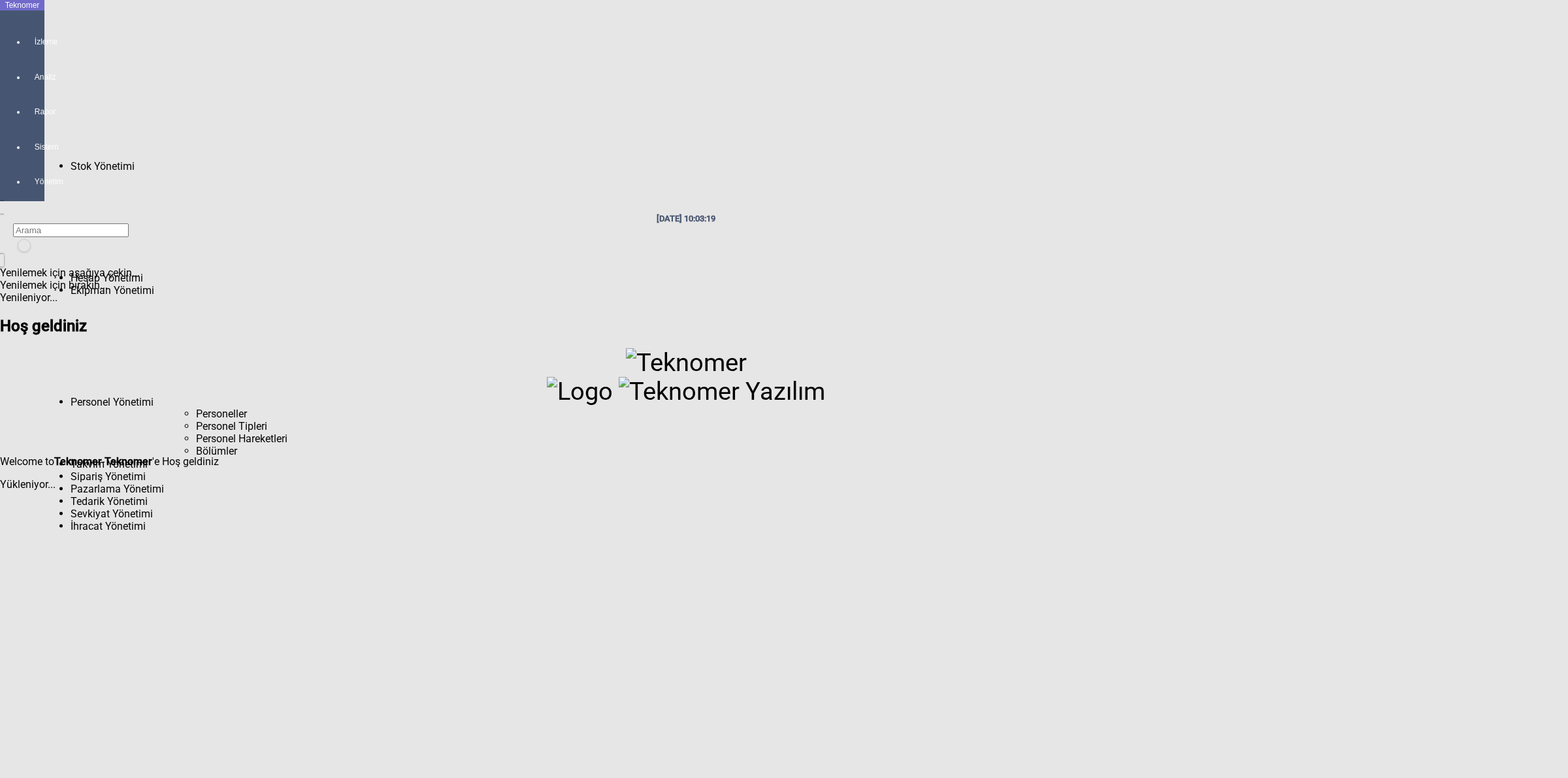
click at [196, 407] on span "Personeller" at bounding box center [221, 413] width 51 height 12
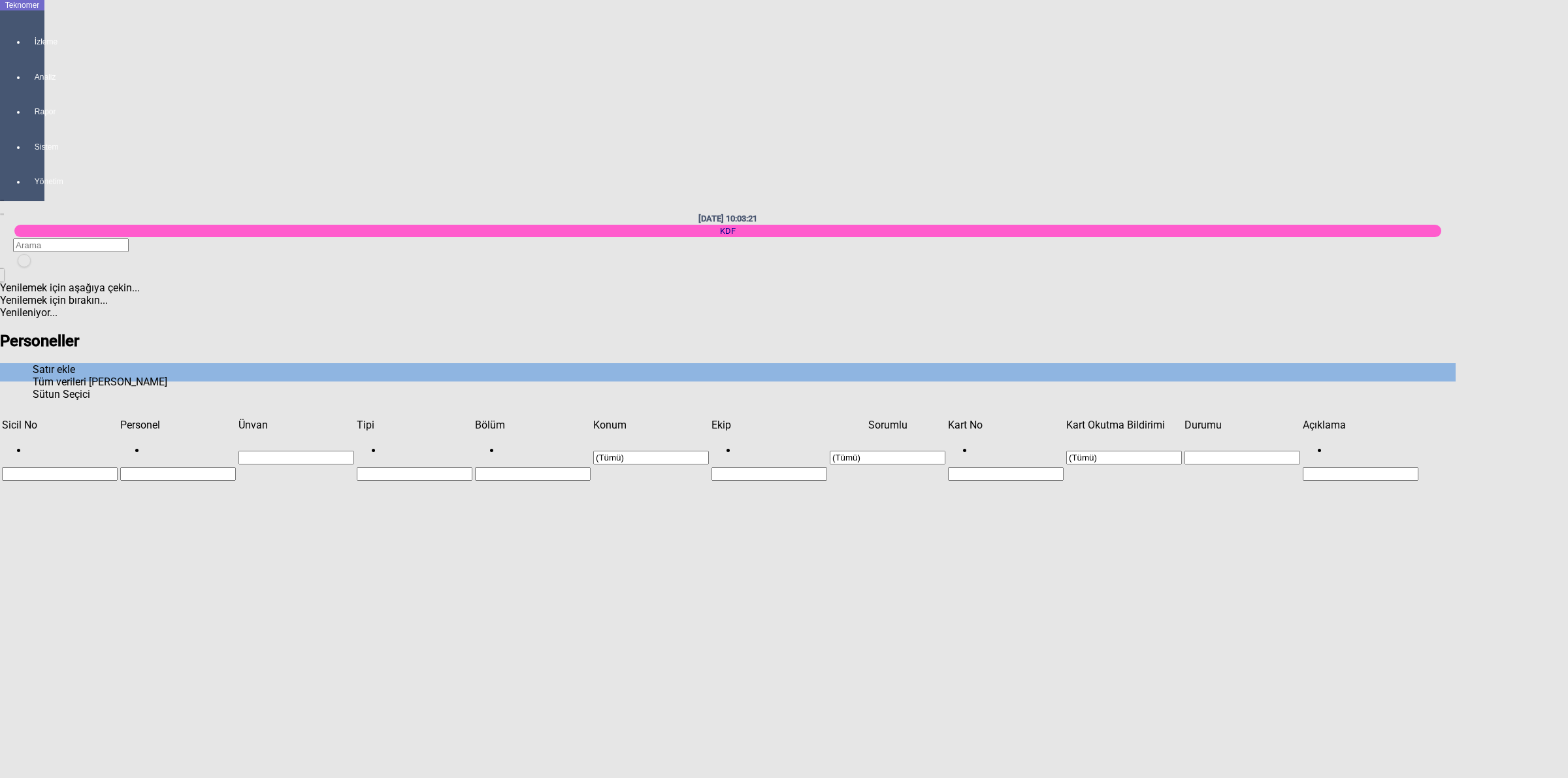
scroll to position [1422, 0]
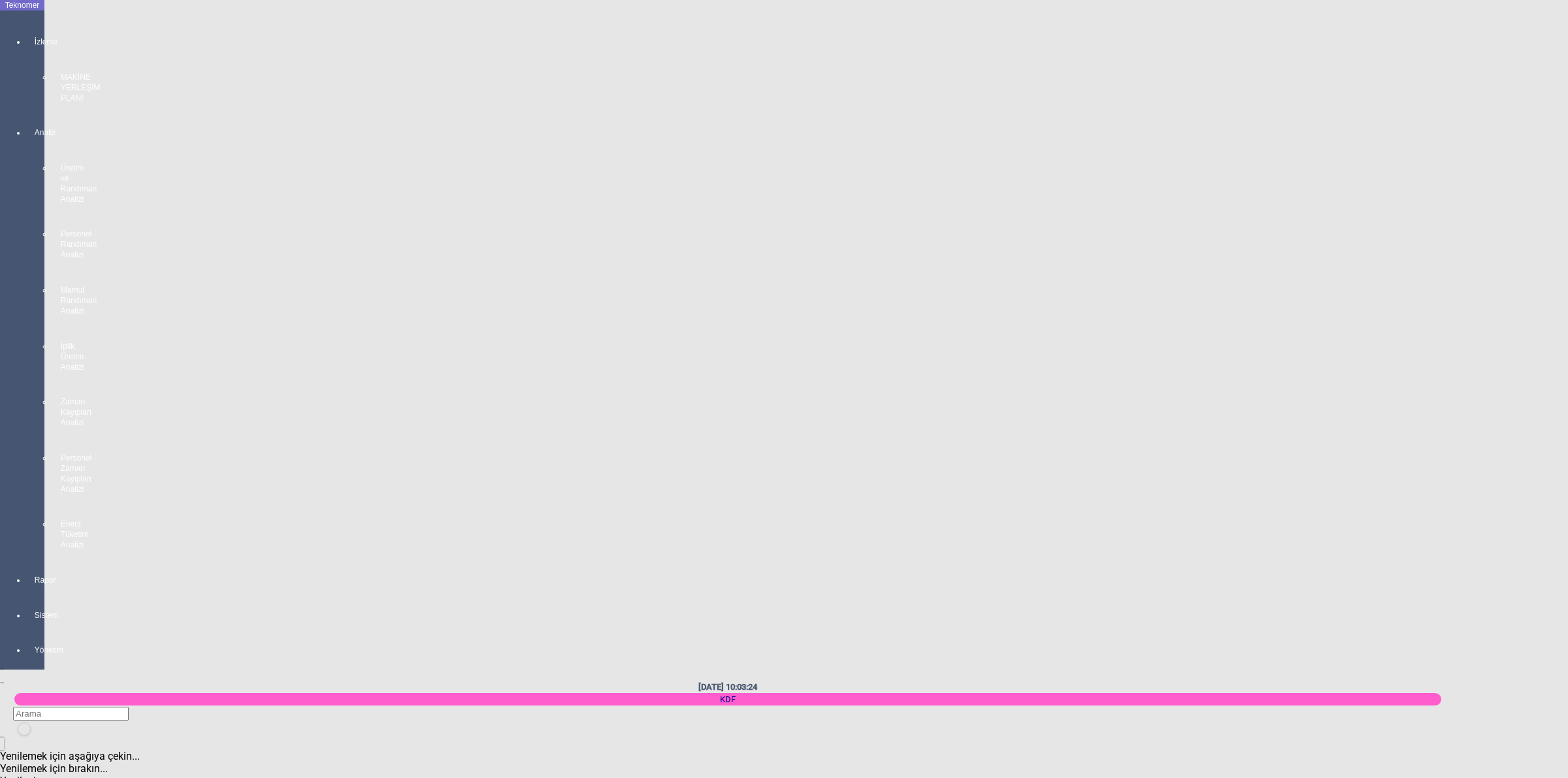
paste input "436AFA27"
drag, startPoint x: 195, startPoint y: 107, endPoint x: 0, endPoint y: 99, distance: 195.2
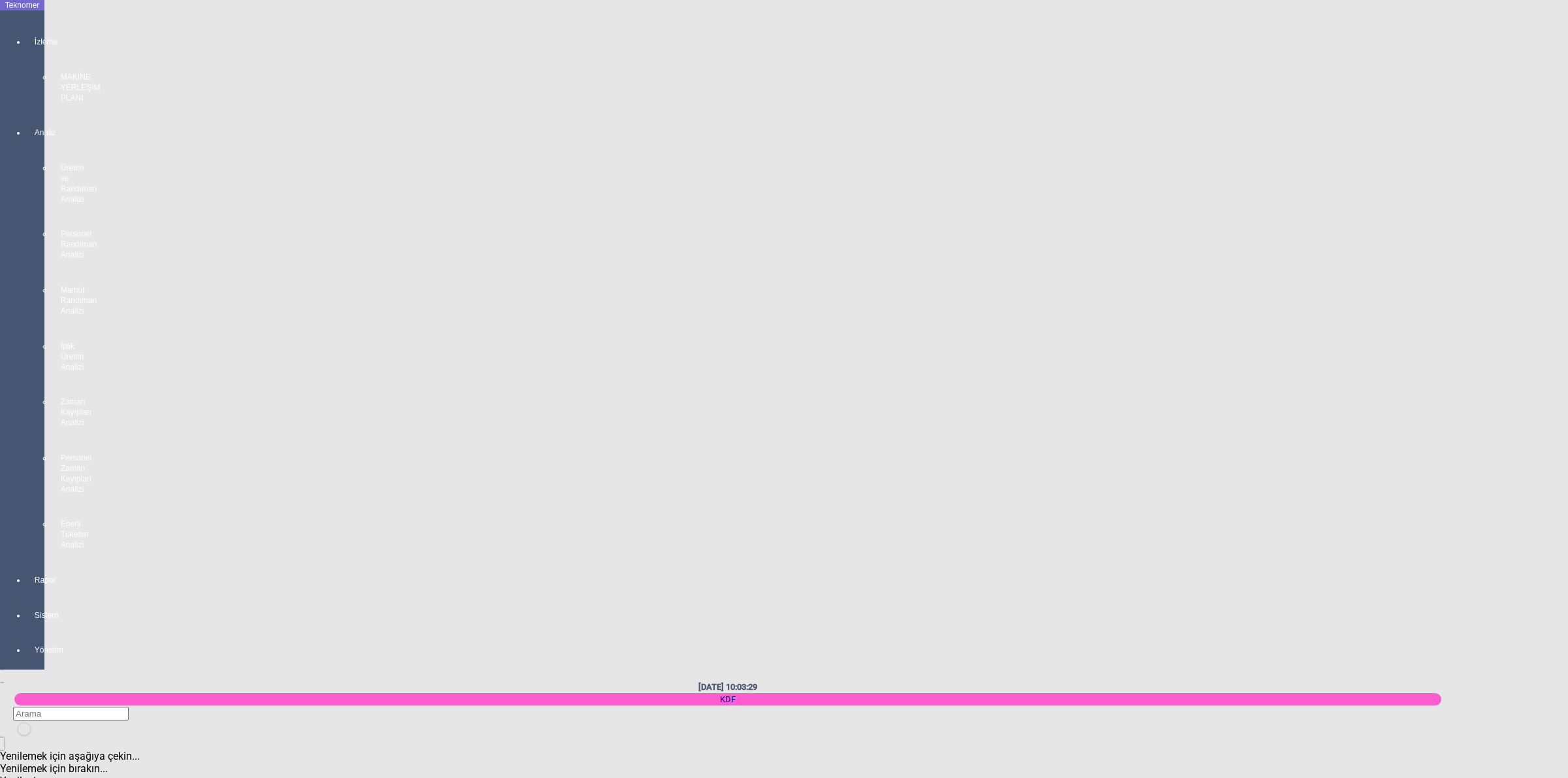
type input "436AFA27"
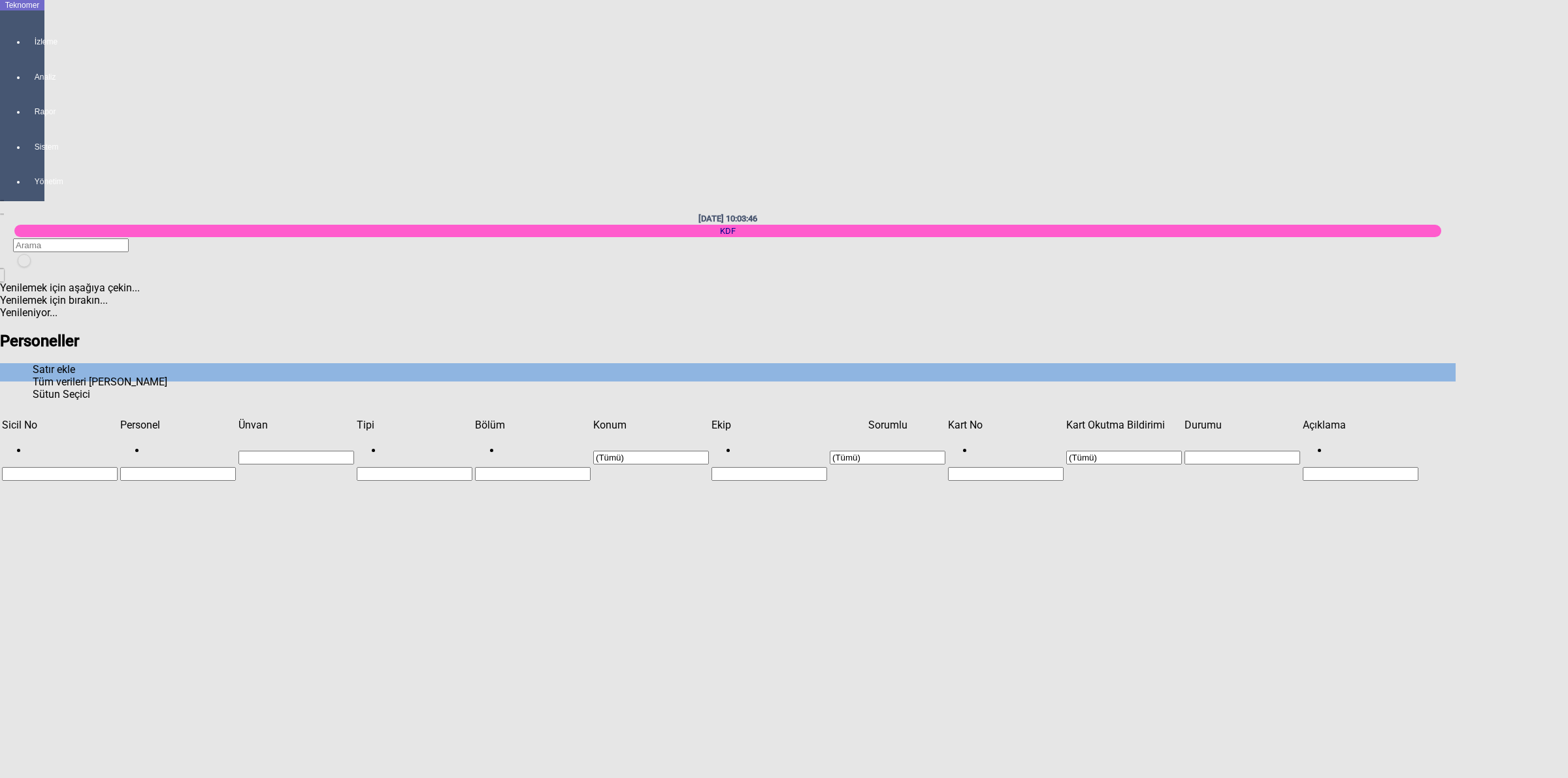
scroll to position [1423, 0]
click at [1423, 363] on div "Satır ekle" at bounding box center [728, 369] width 1391 height 12
type input "KDF-150"
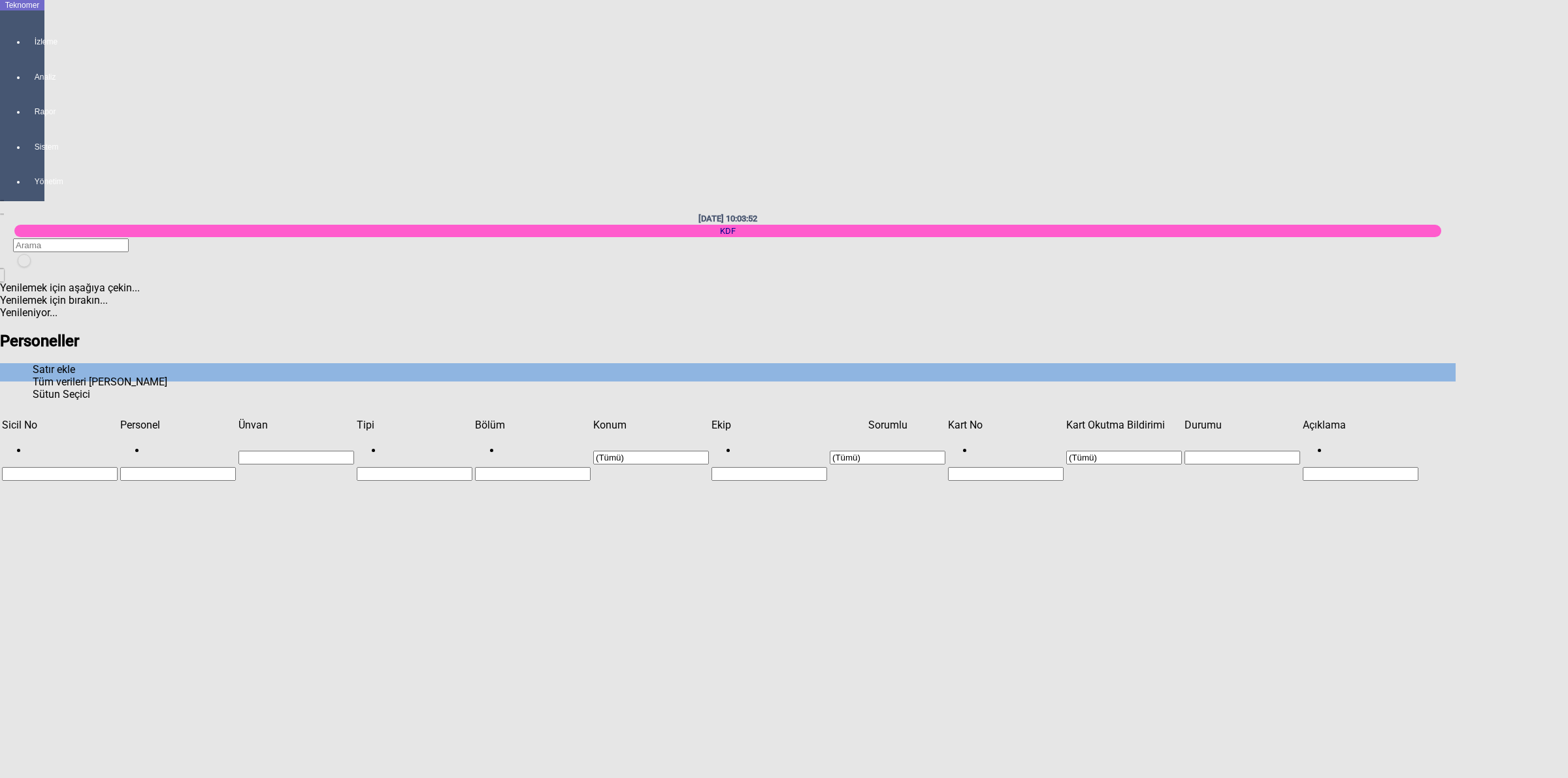
type input "HAKAN ŞENTEPE"
paste input "436AFA27"
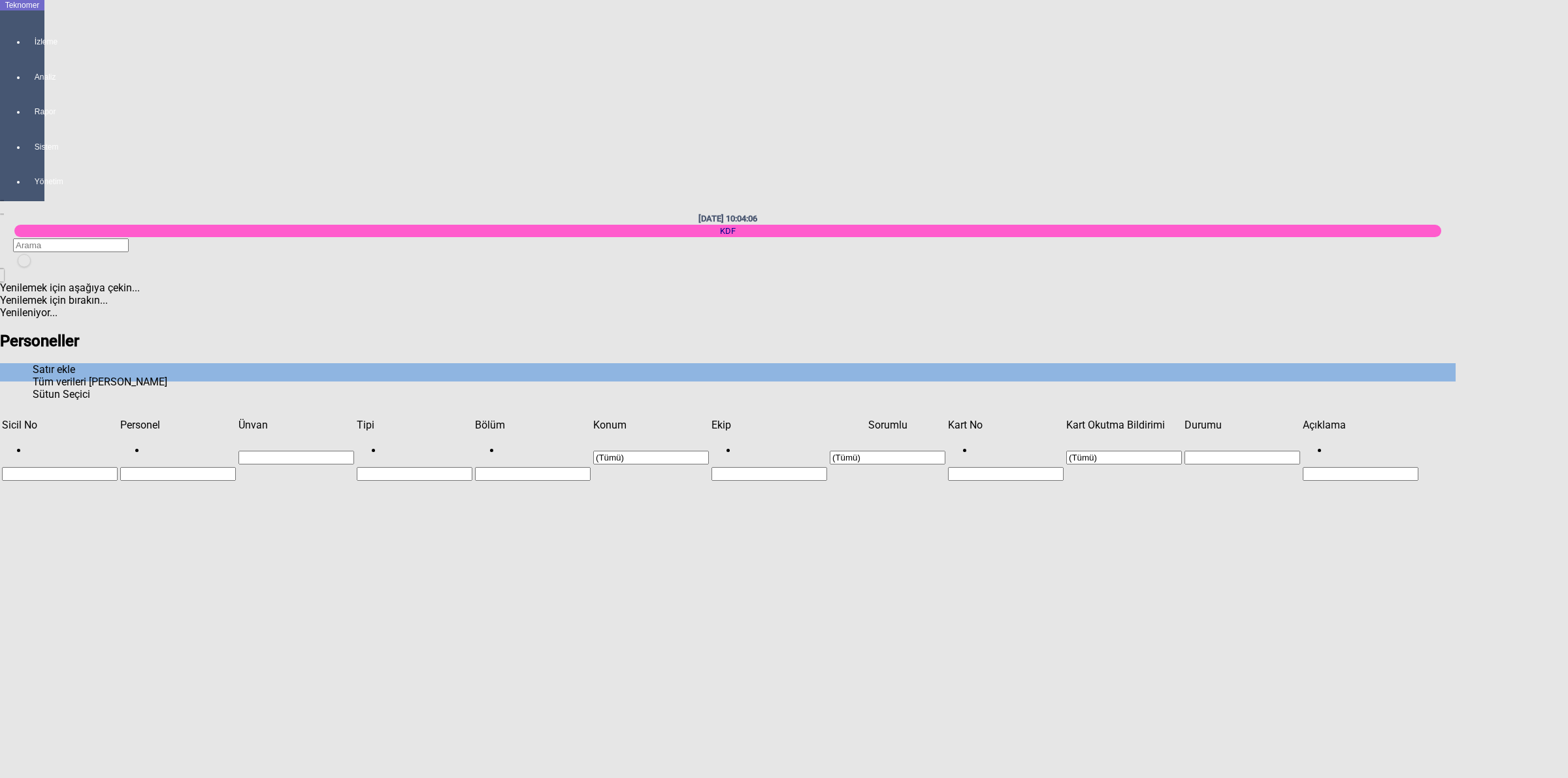
type input "436AFA27"
type input "KDF-150"
click at [949, 221] on div "Dokumacı" at bounding box center [1229, 227] width 662 height 12
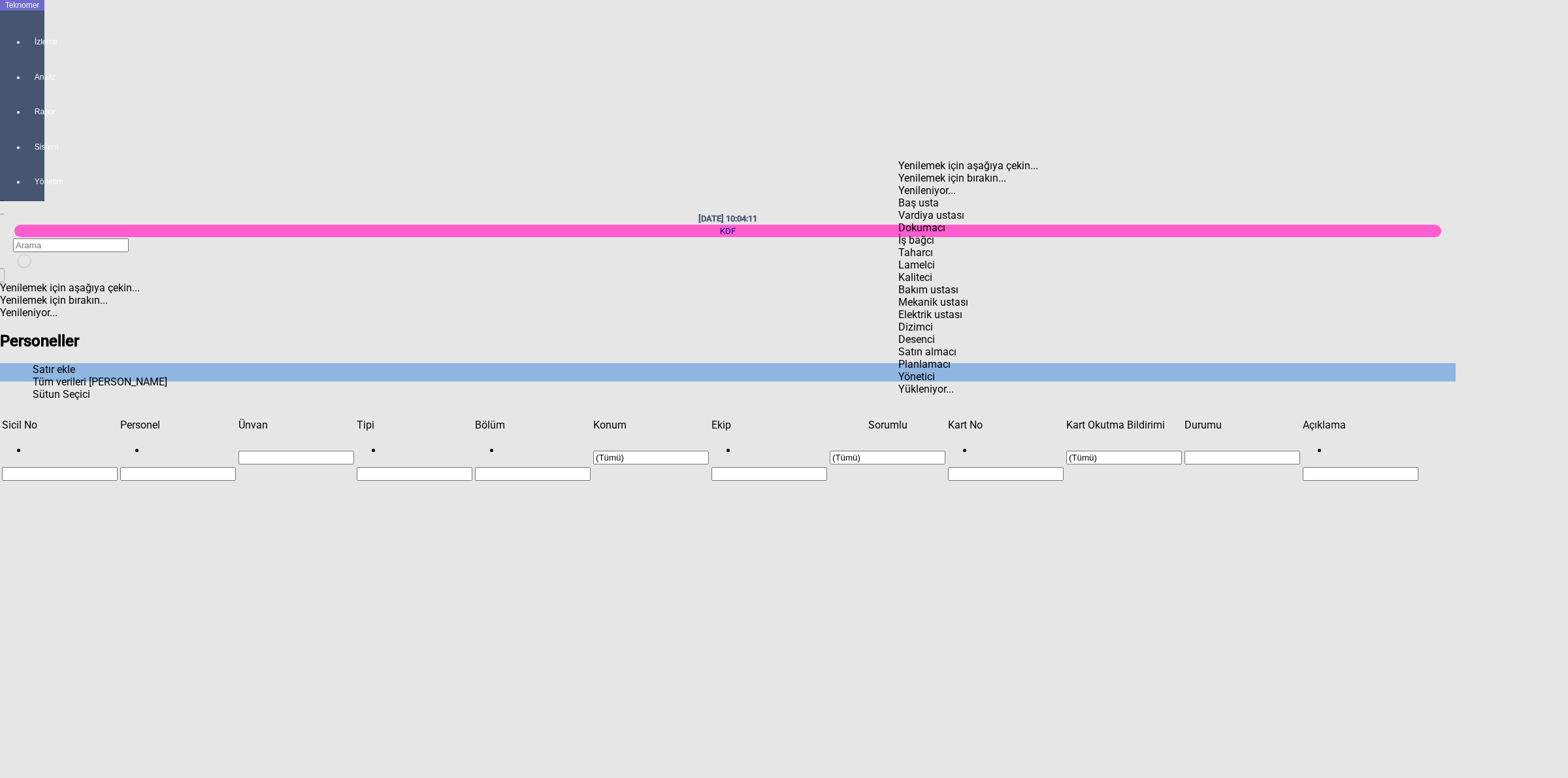
type input "Dokumacı"
click at [928, 231] on div "Karapınar" at bounding box center [1229, 237] width 662 height 12
type input "Karapınar"
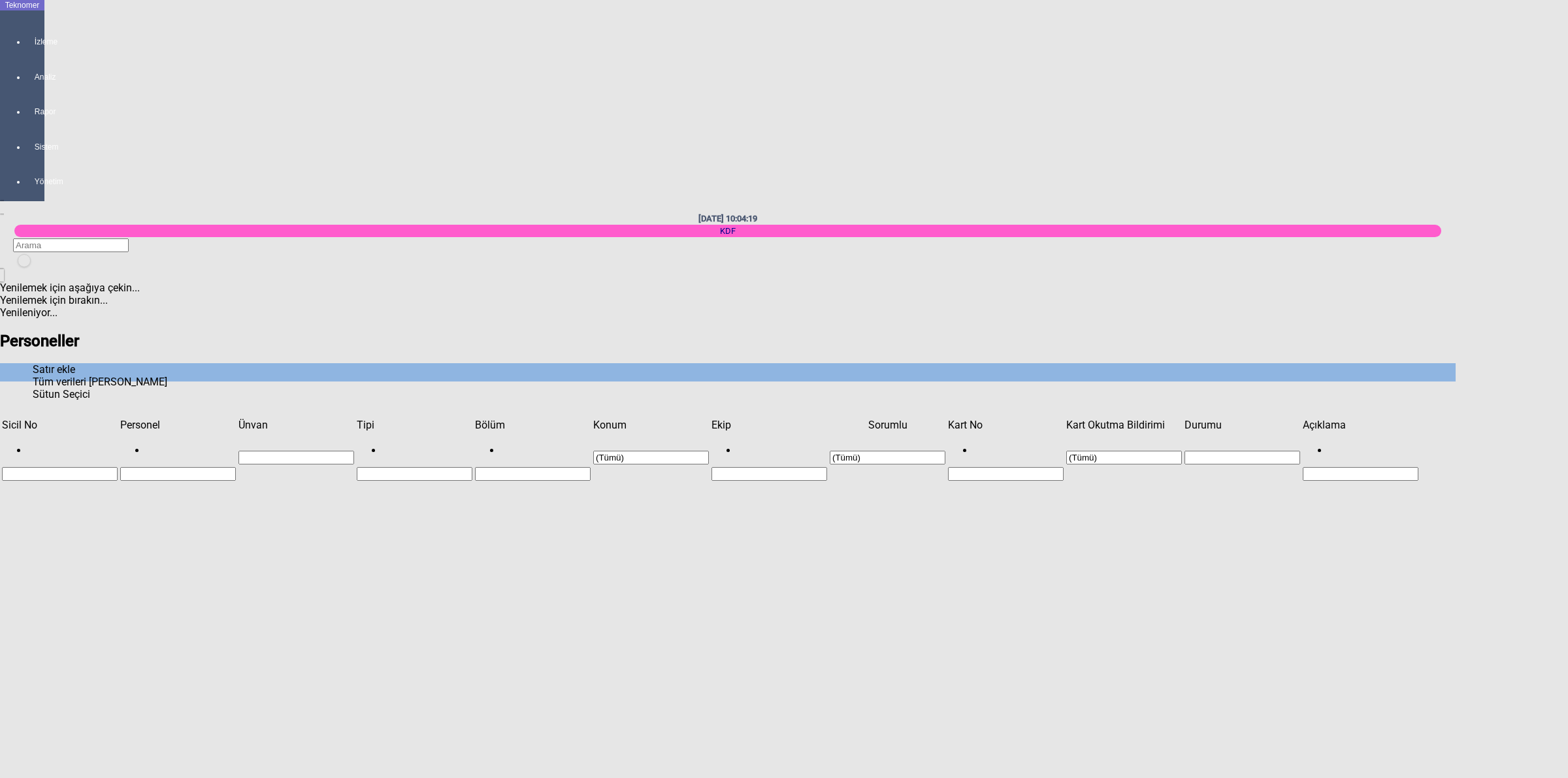
type input "ÖMER YILMAZ"
type input "MAVİ"
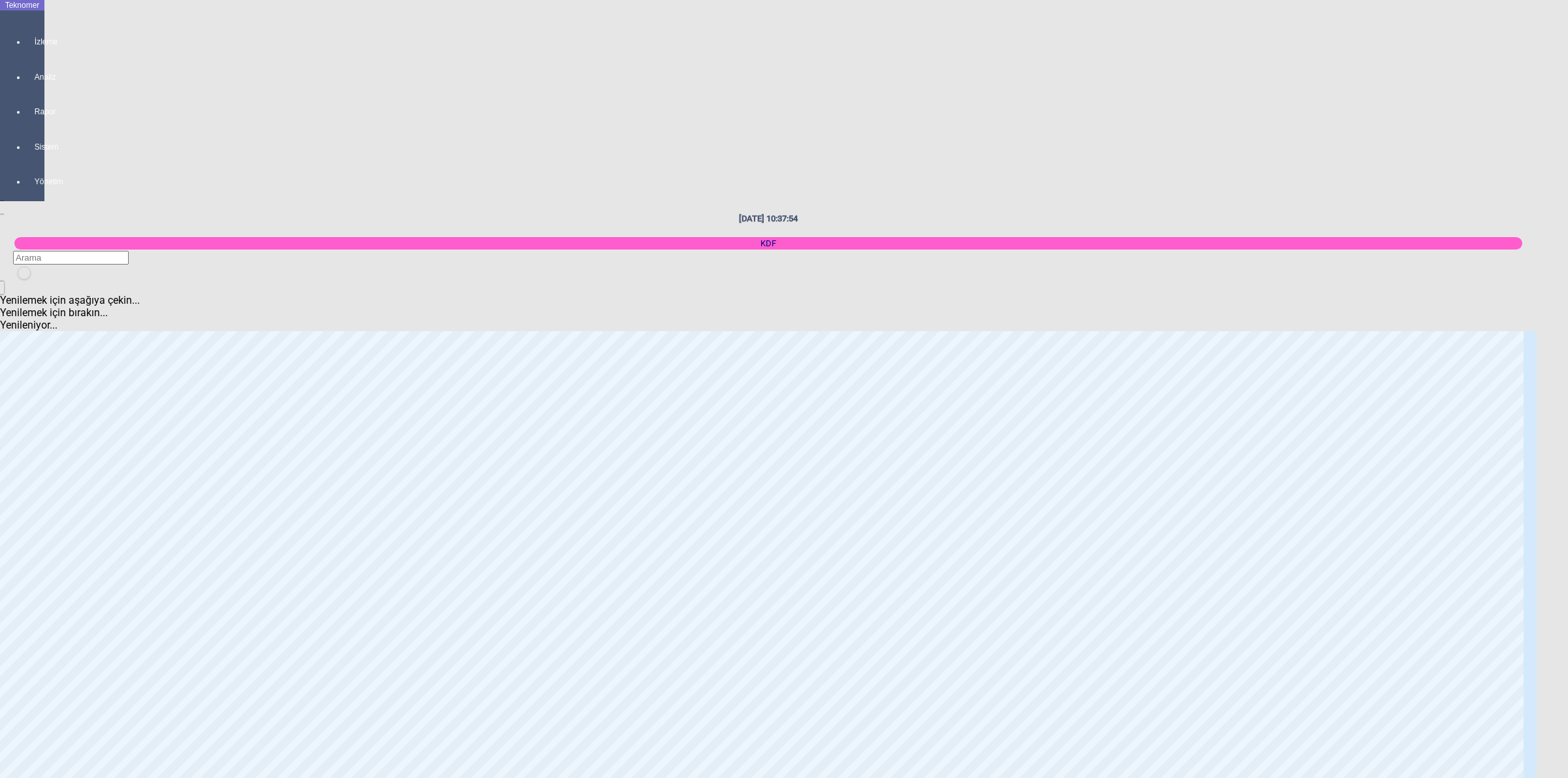
scroll to position [1796, 0]
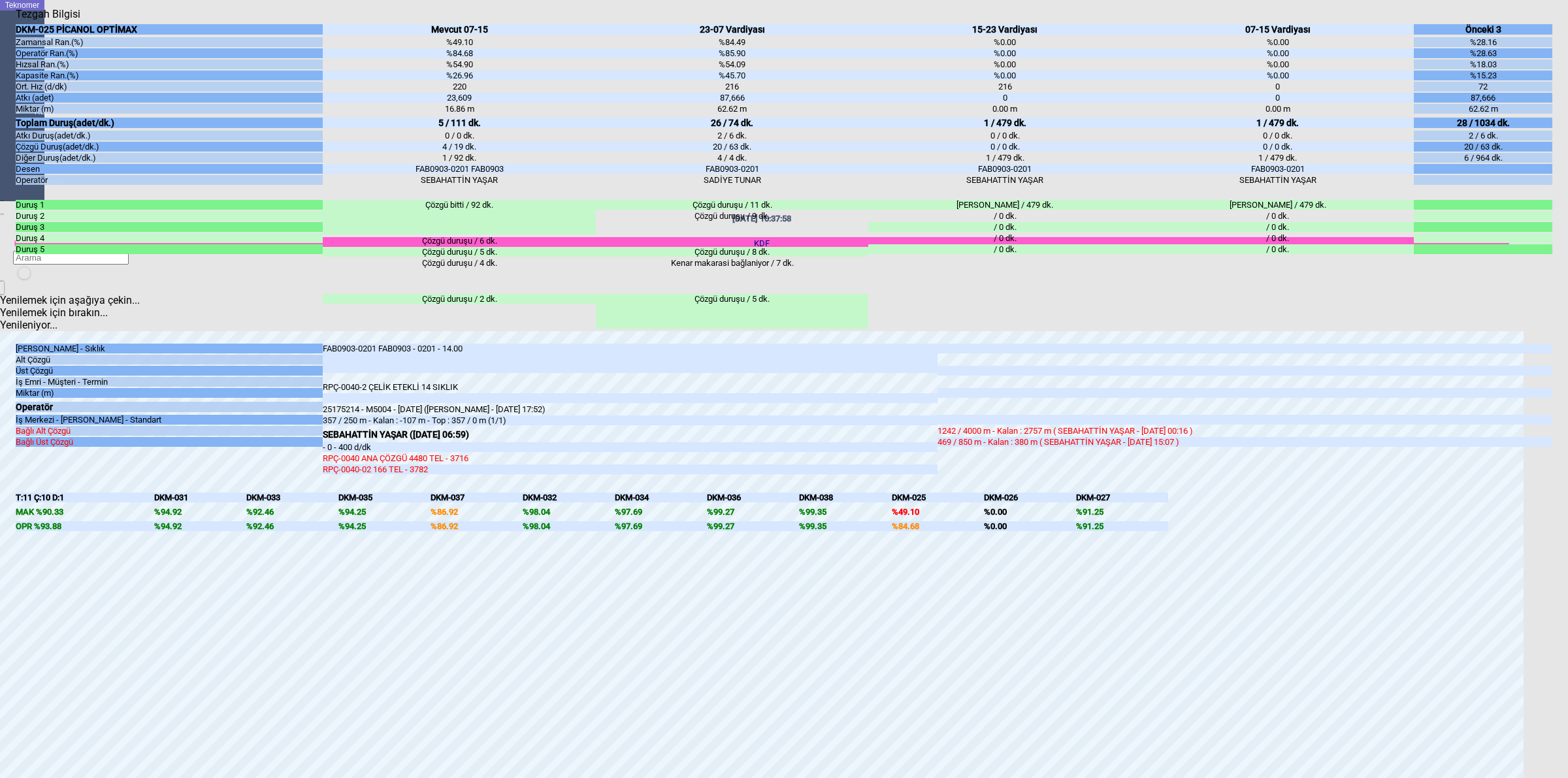
click at [1566, 364] on body "Teknomer İzleme Analiz Rapor Sistem Yönetim 25/08/2025 10:37:58 KDF Yenilemek i…" at bounding box center [784, 389] width 1568 height 778
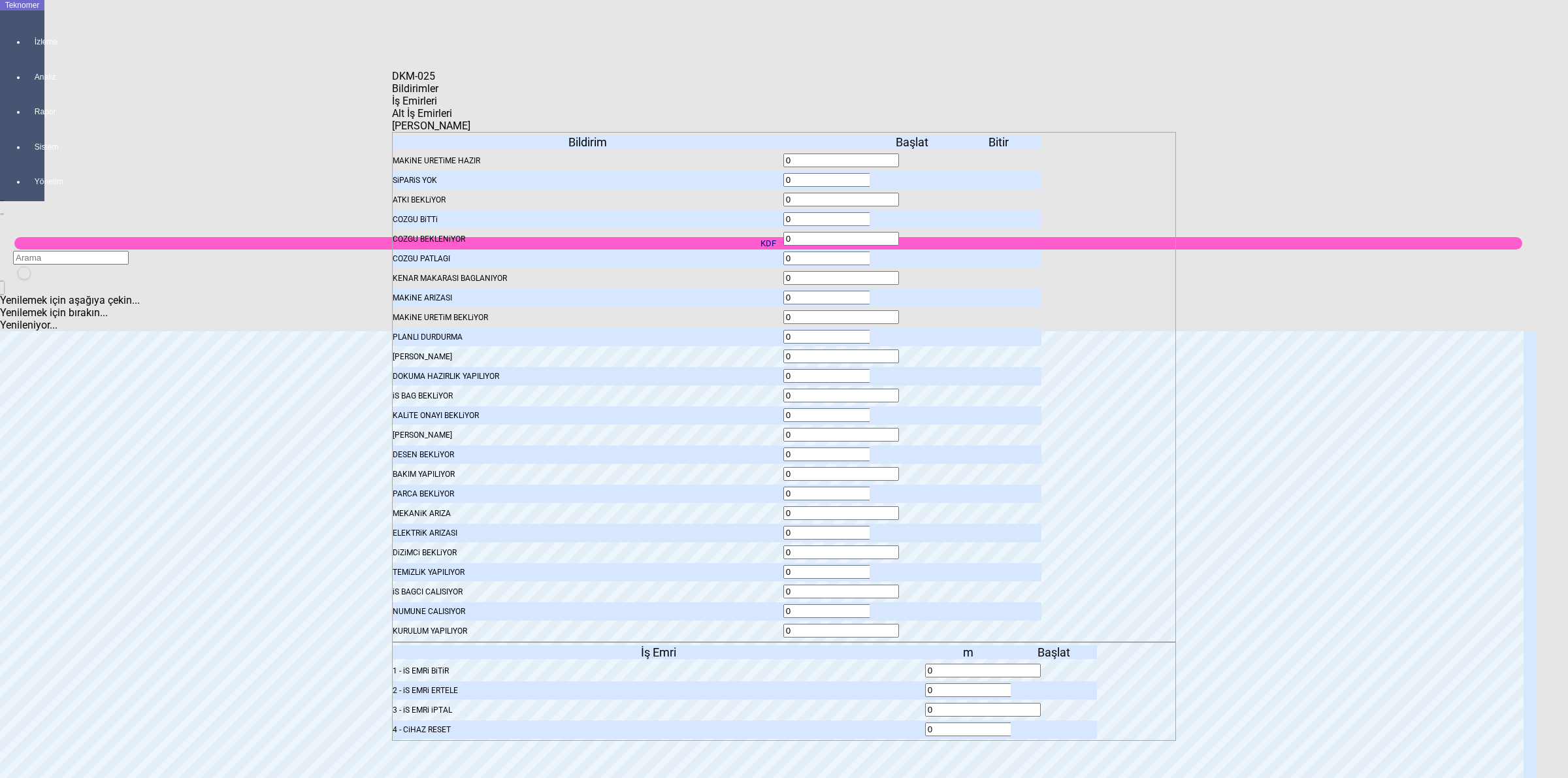
click at [437, 107] on span "İş Emirleri" at bounding box center [414, 101] width 45 height 12
click at [1055, 666] on icon at bounding box center [1055, 670] width 0 height 9
